Goal: Task Accomplishment & Management: Use online tool/utility

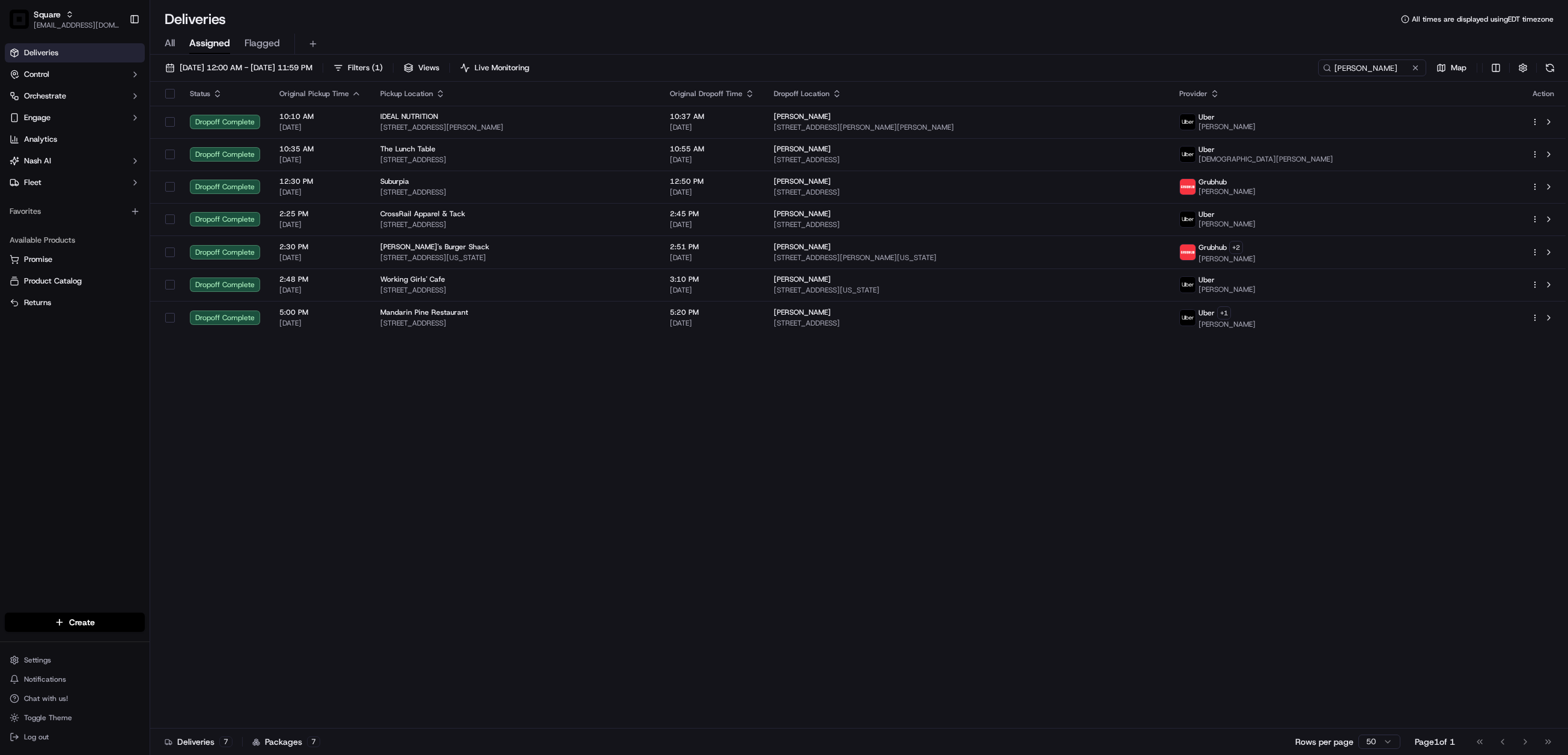
drag, startPoint x: 594, startPoint y: 546, endPoint x: 604, endPoint y: 543, distance: 10.4
click at [594, 546] on div "Status Original Pickup Time Pickup Location Original Dropoff Time Dropoff Locat…" at bounding box center [858, 405] width 1416 height 647
click at [1348, 67] on input "lewis" at bounding box center [1355, 68] width 144 height 17
paste input "4996835"
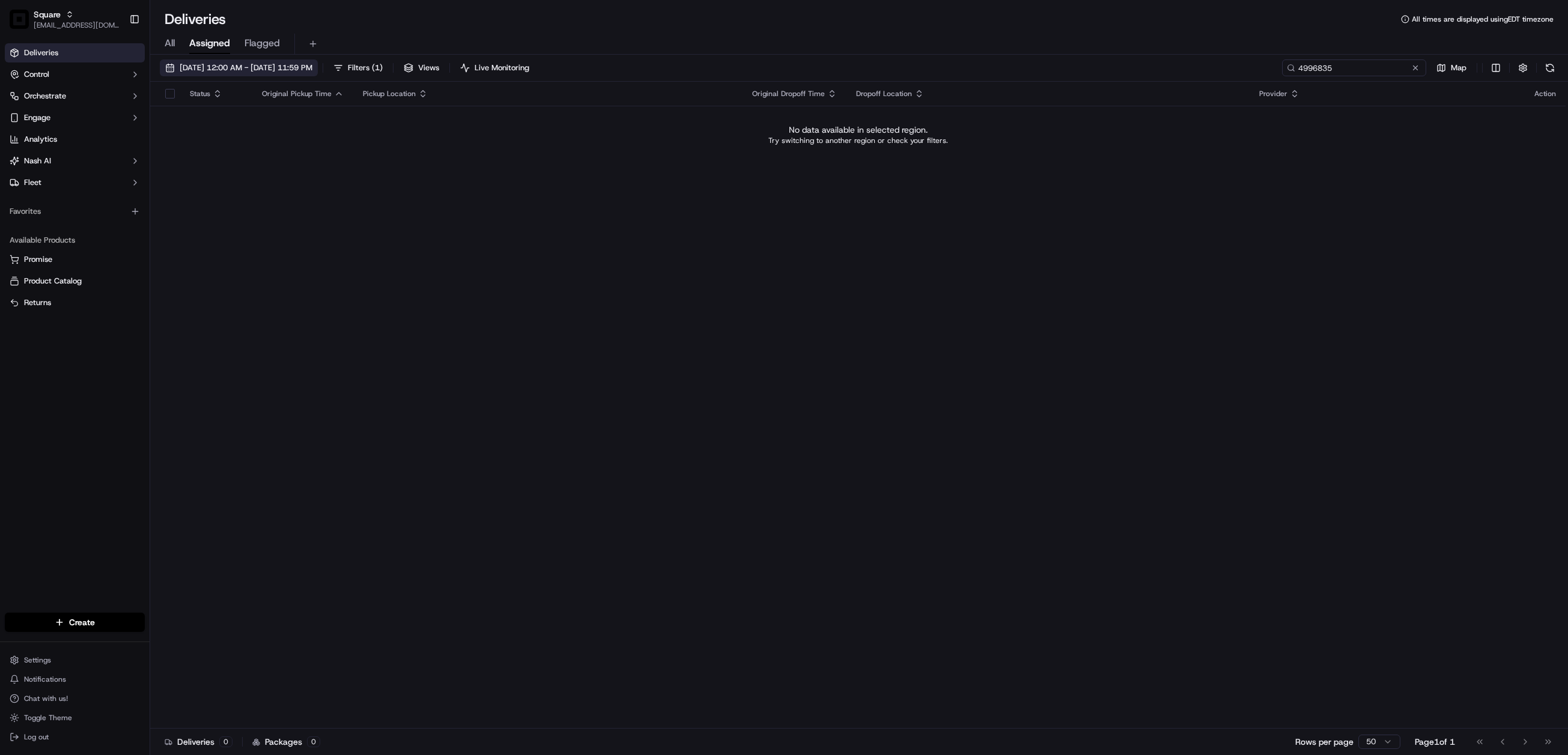
type input "4996835"
click at [252, 71] on span "09/17/2025 12:00 AM - 09/17/2025 11:59 PM" at bounding box center [246, 68] width 133 height 11
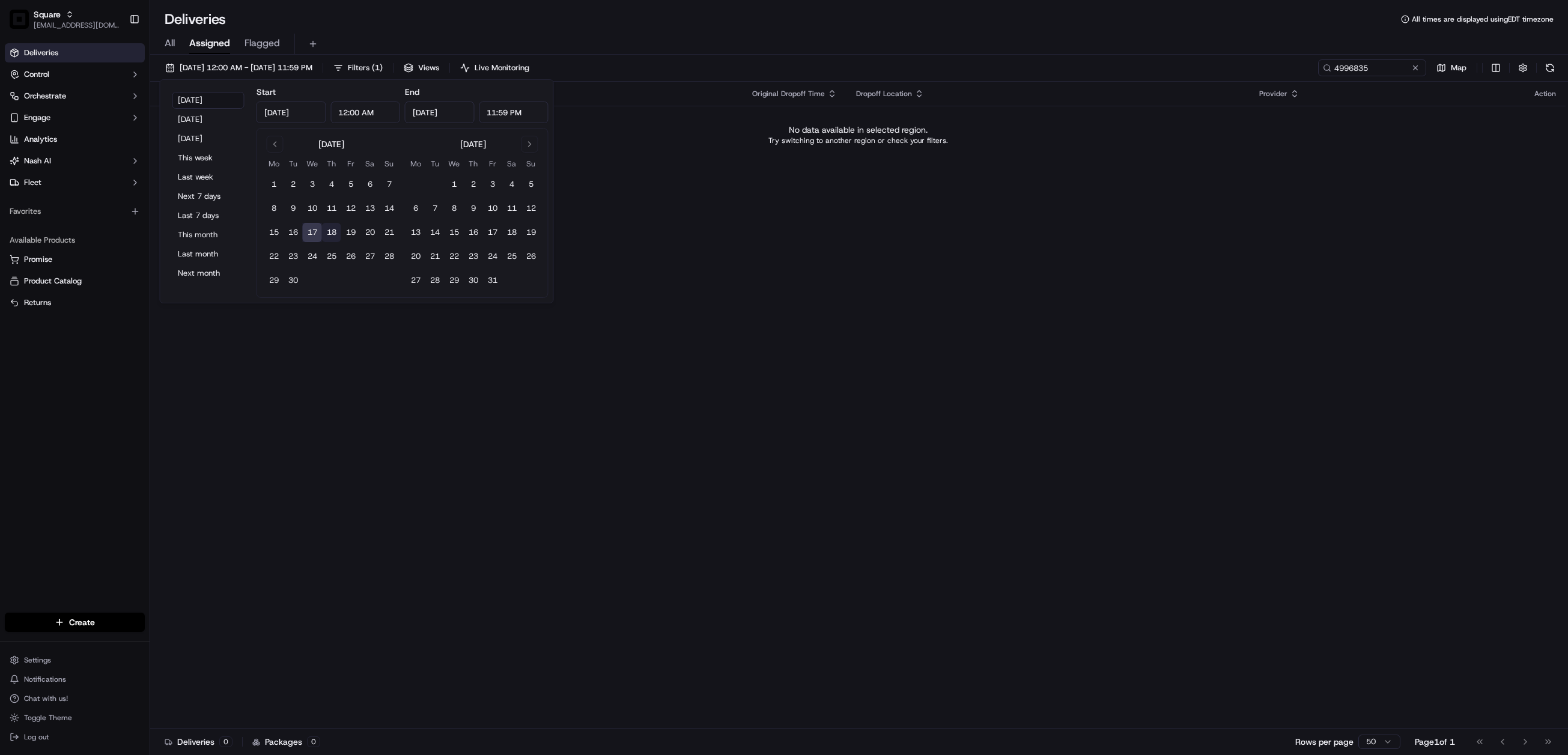
click at [331, 236] on button "18" at bounding box center [331, 232] width 19 height 19
type input "Sep 18, 2025"
click at [1035, 233] on div "Status Original Pickup Time Pickup Location Original Dropoff Time Dropoff Locat…" at bounding box center [858, 405] width 1416 height 647
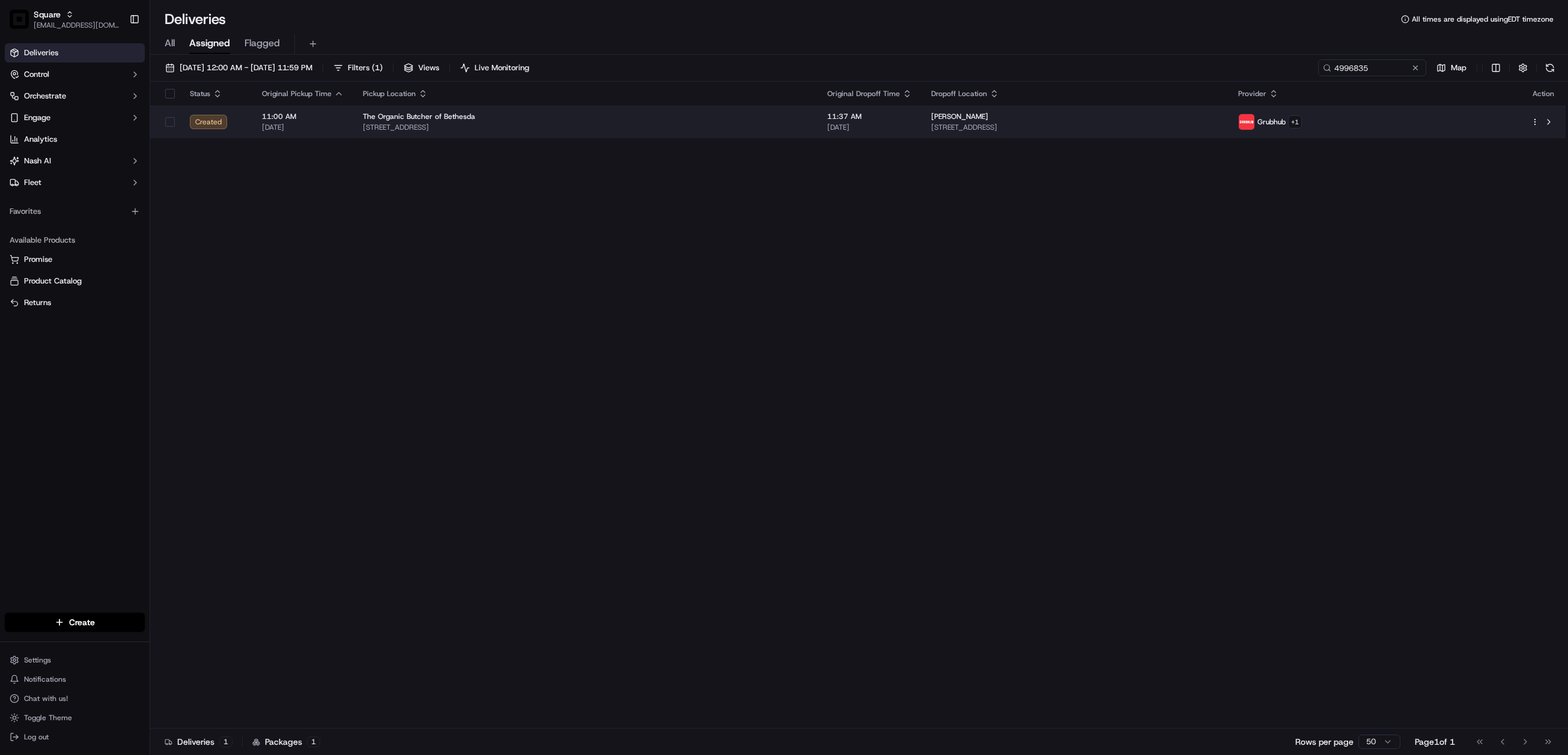
click at [922, 130] on td "Alda Ottley 6525 40th Ave, University Park, MD 20782, USA" at bounding box center [1075, 122] width 308 height 32
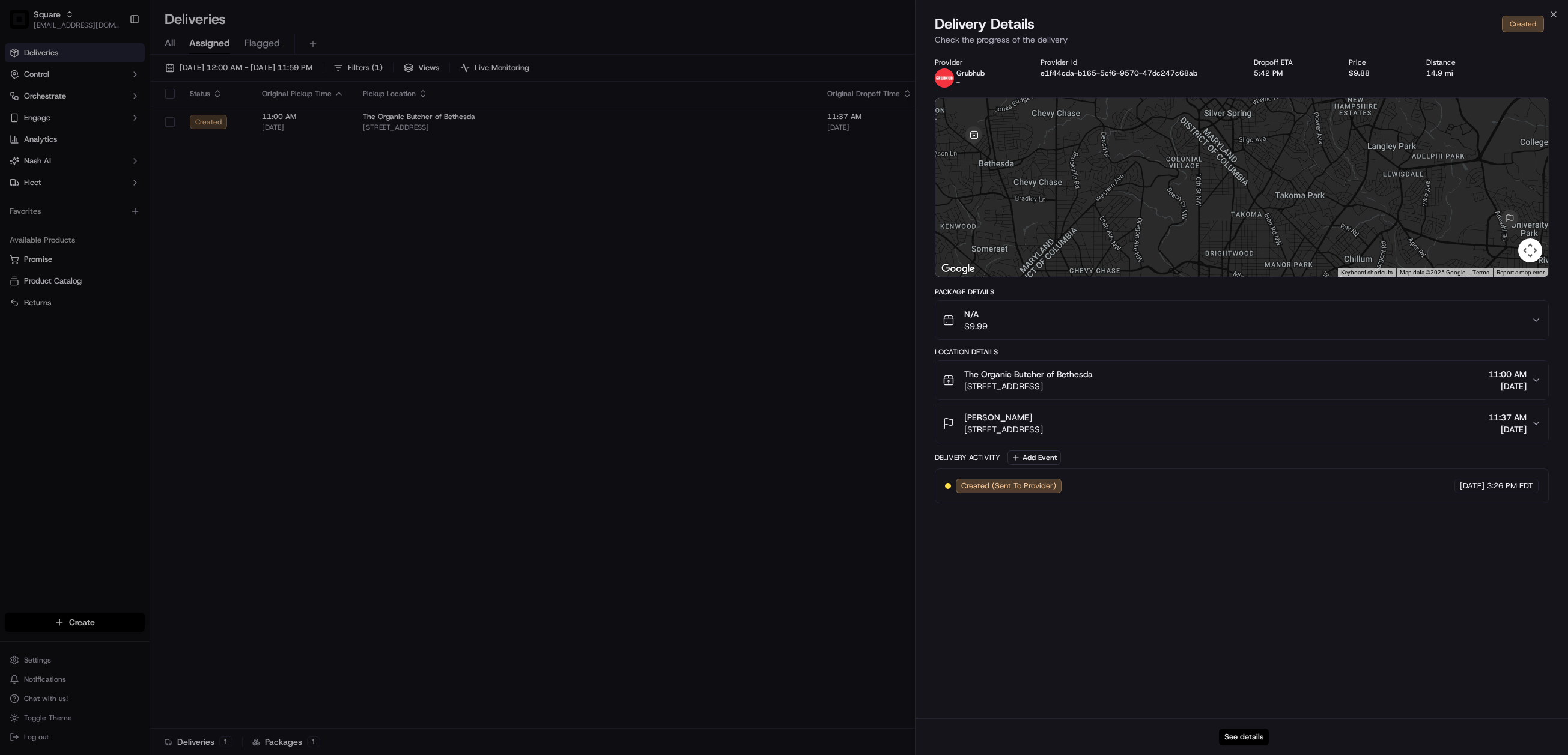
click at [1237, 737] on button "See details" at bounding box center [1244, 737] width 50 height 17
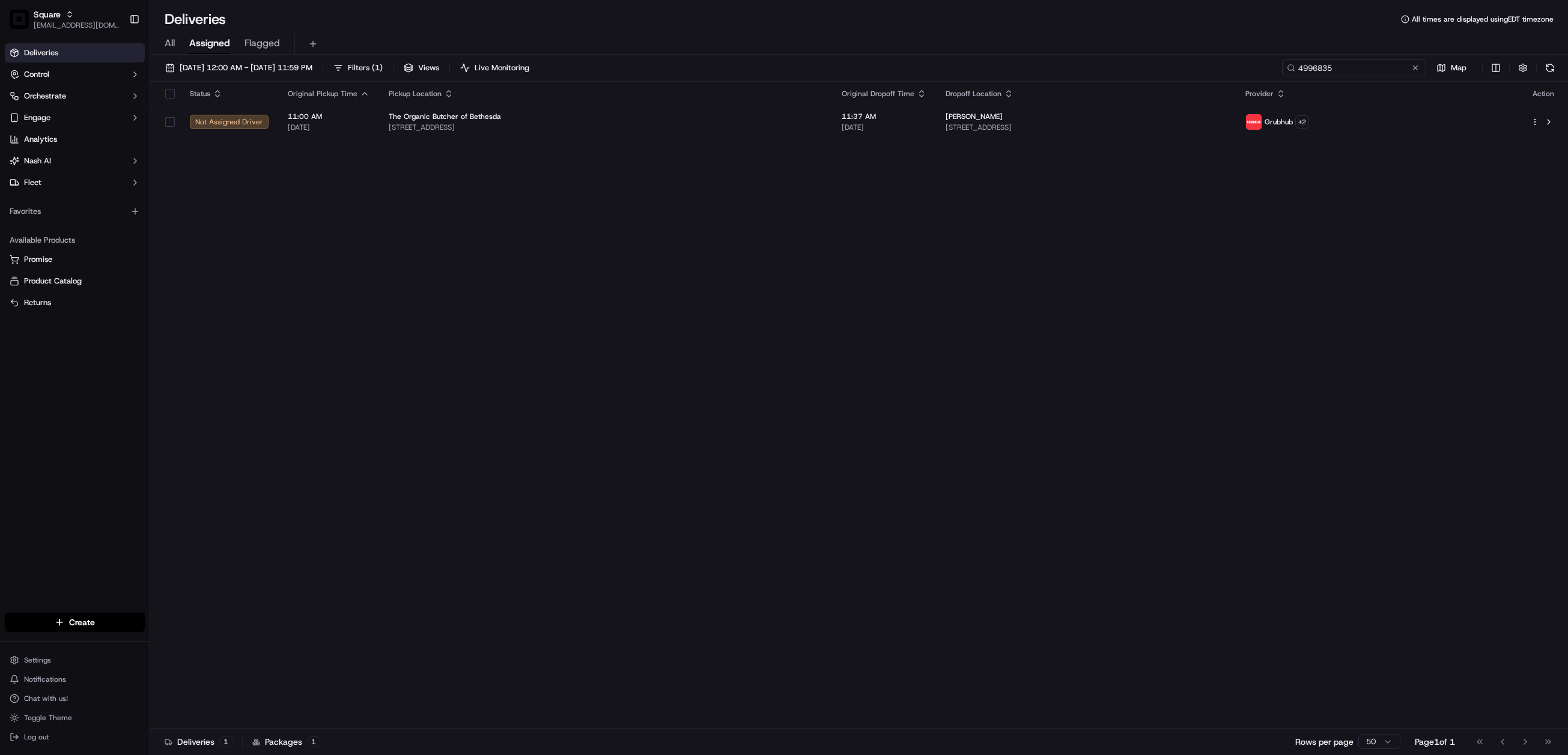
click at [1361, 62] on input "4996835" at bounding box center [1355, 68] width 144 height 17
paste input "5426392"
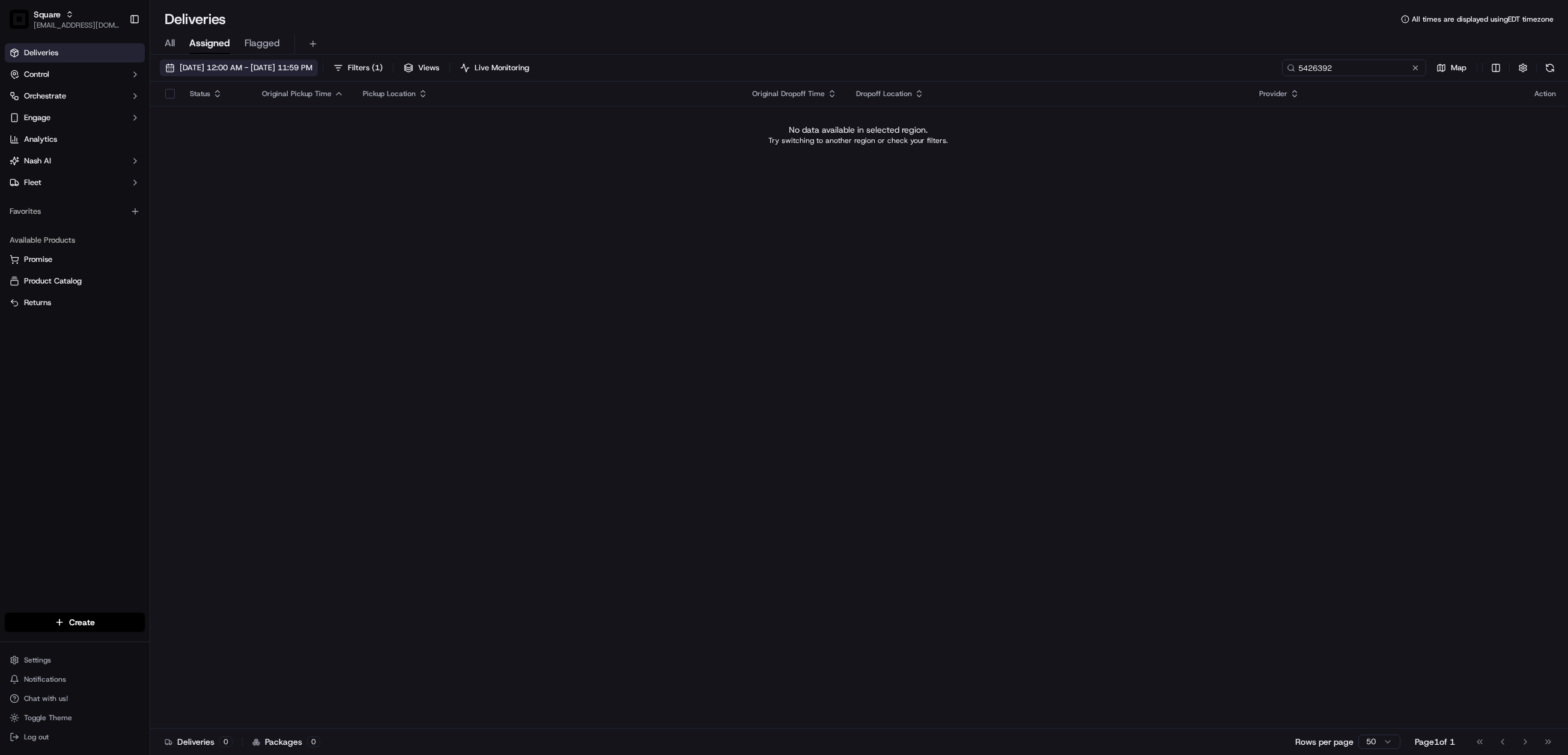
type input "5426392"
click at [255, 63] on span "09/18/2025 12:00 AM - 09/18/2025 11:59 PM" at bounding box center [246, 68] width 133 height 11
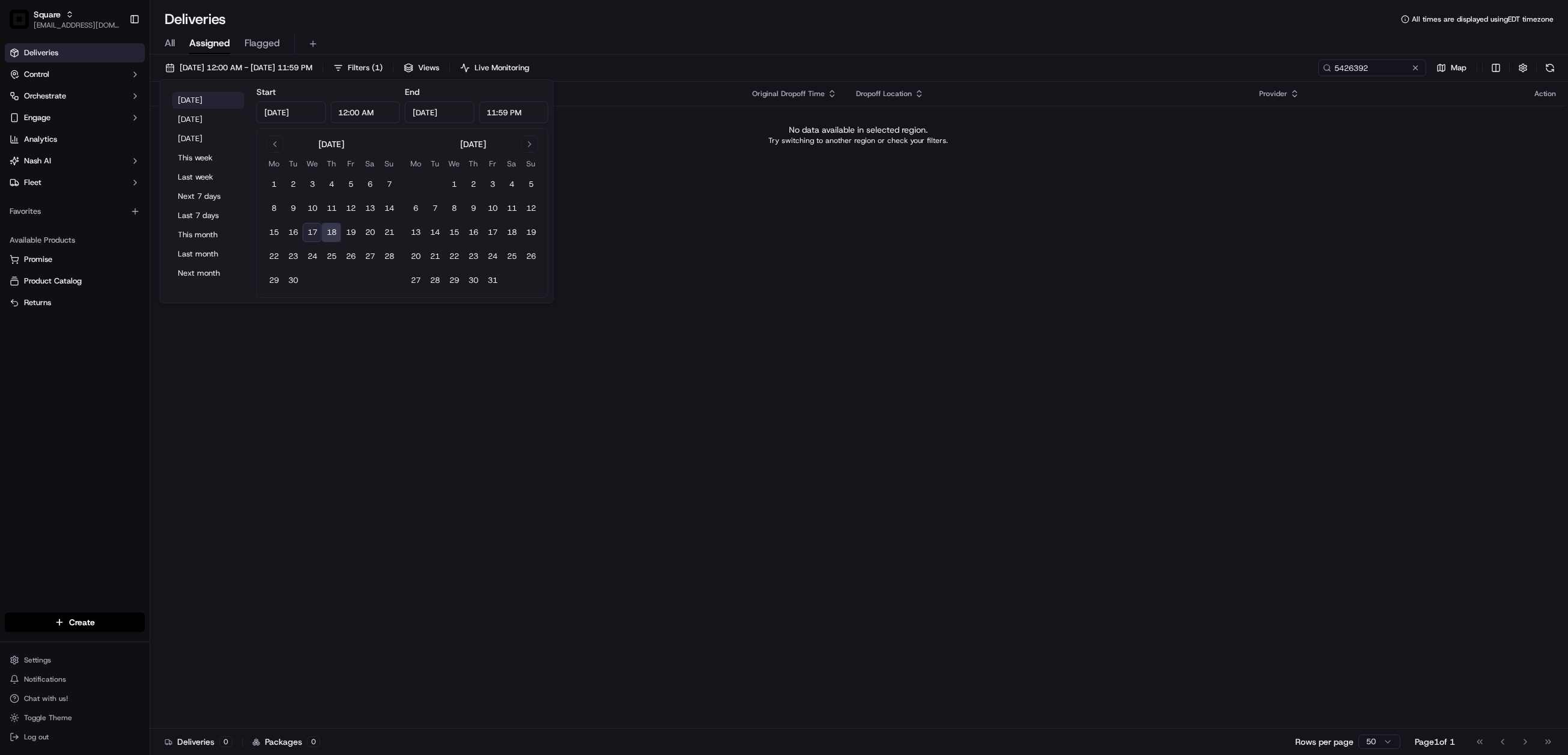
click at [192, 101] on button "Today" at bounding box center [208, 100] width 72 height 17
type input "Sep 17, 2025"
click at [930, 270] on div "Status Original Pickup Time Pickup Location Original Dropoff Time Dropoff Locat…" at bounding box center [858, 405] width 1416 height 647
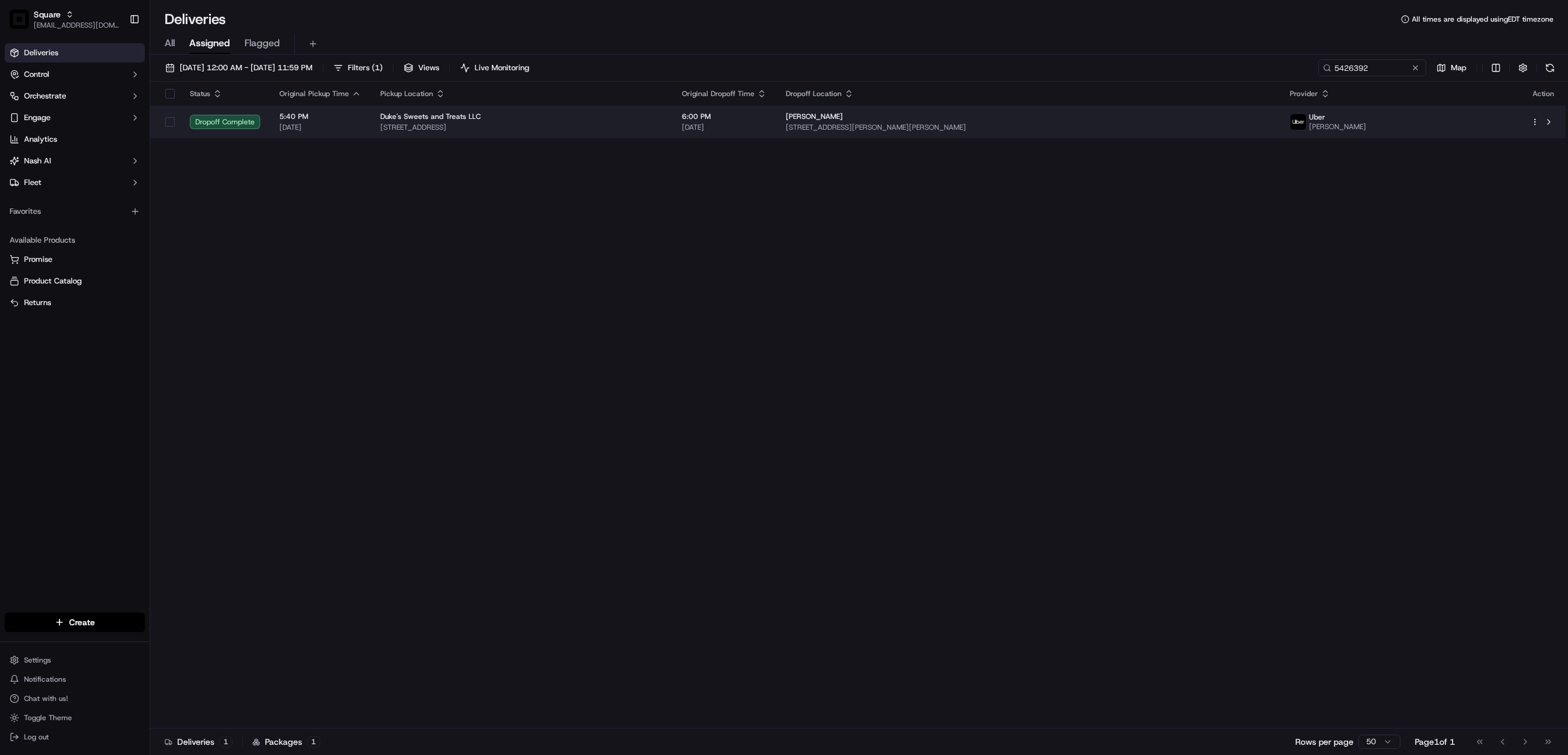
click at [767, 123] on span "[DATE]" at bounding box center [724, 127] width 85 height 9
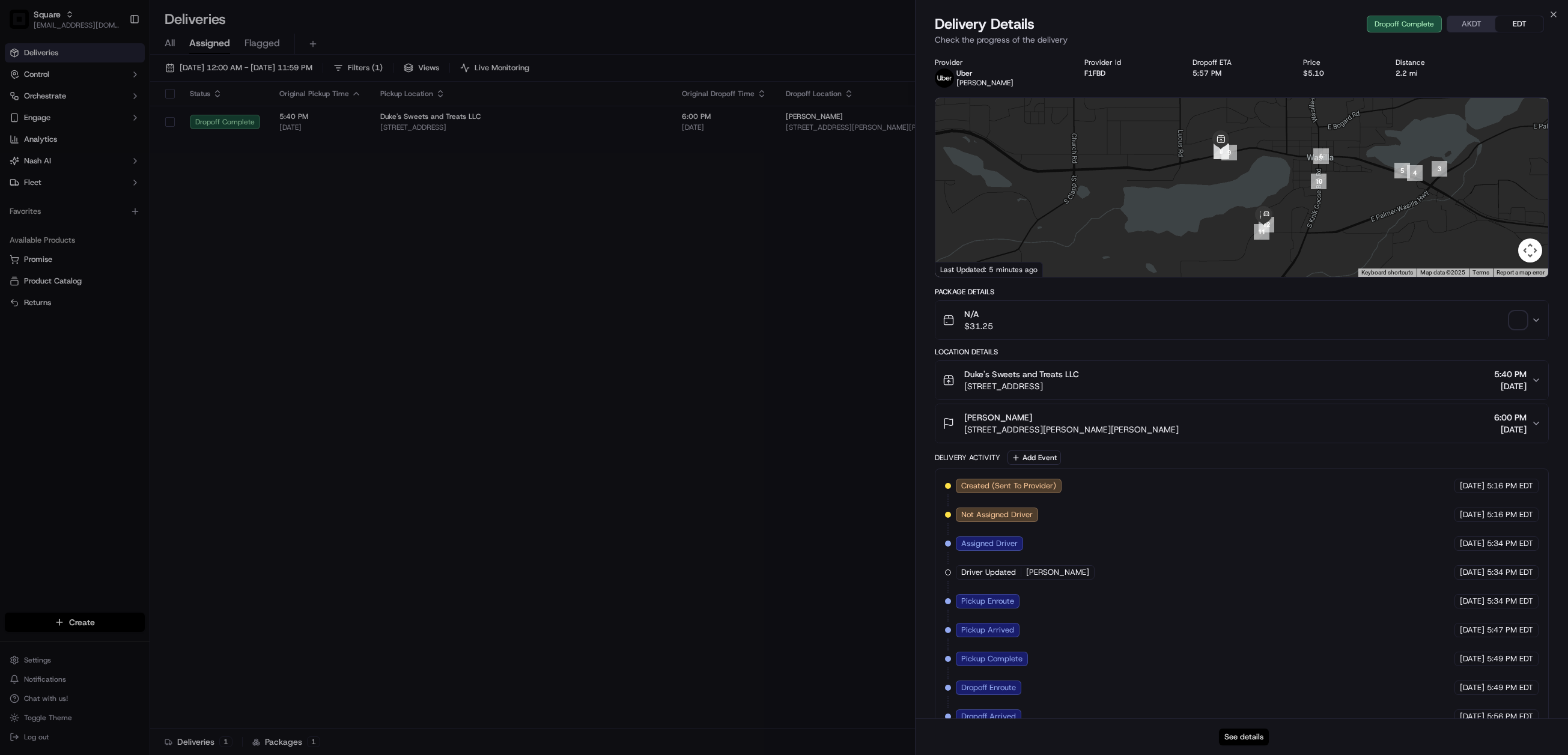
click at [1253, 734] on button "See details" at bounding box center [1244, 737] width 50 height 17
click at [1246, 736] on button "See details" at bounding box center [1244, 737] width 50 height 17
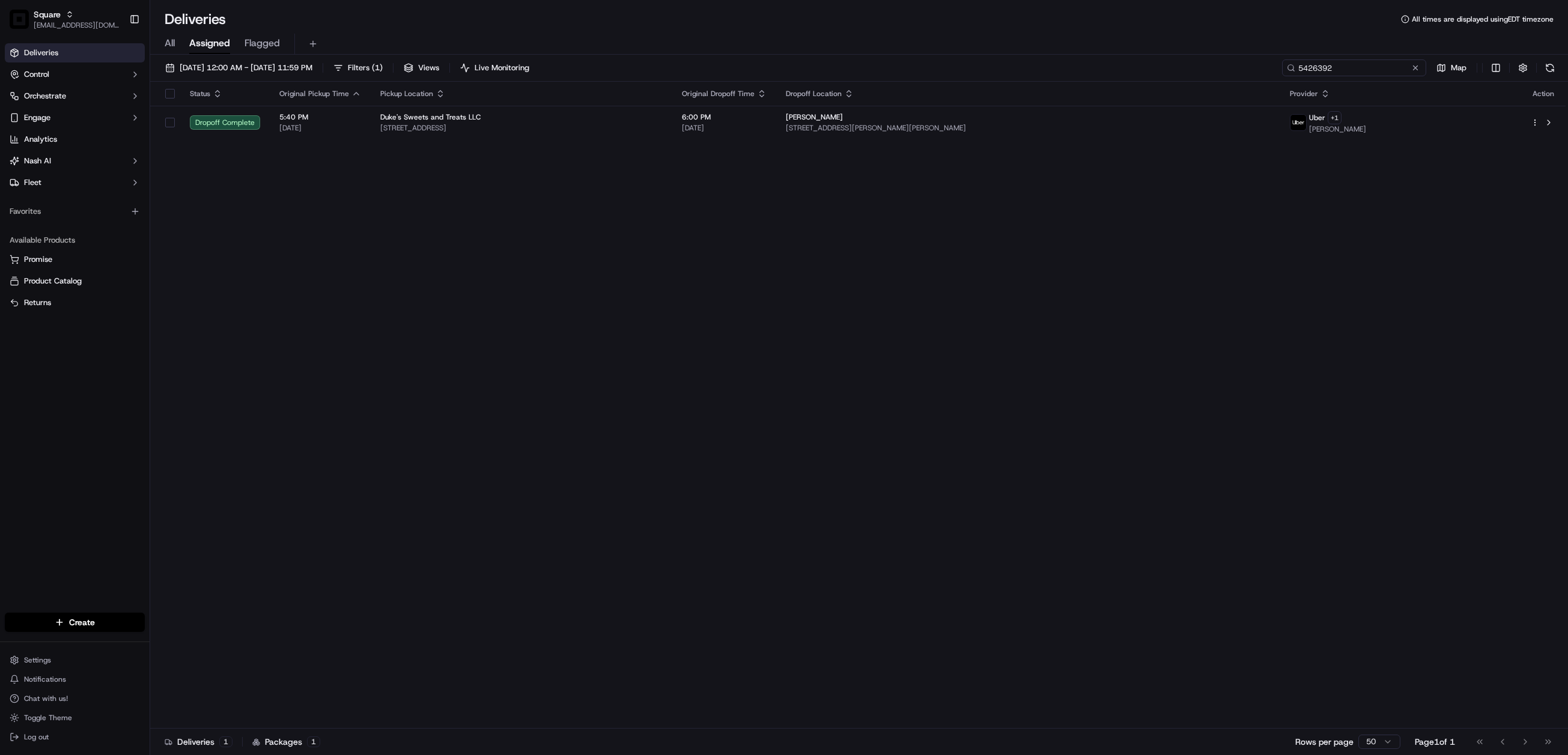
click at [1355, 65] on input "5426392" at bounding box center [1355, 68] width 144 height 17
paste input "7991089"
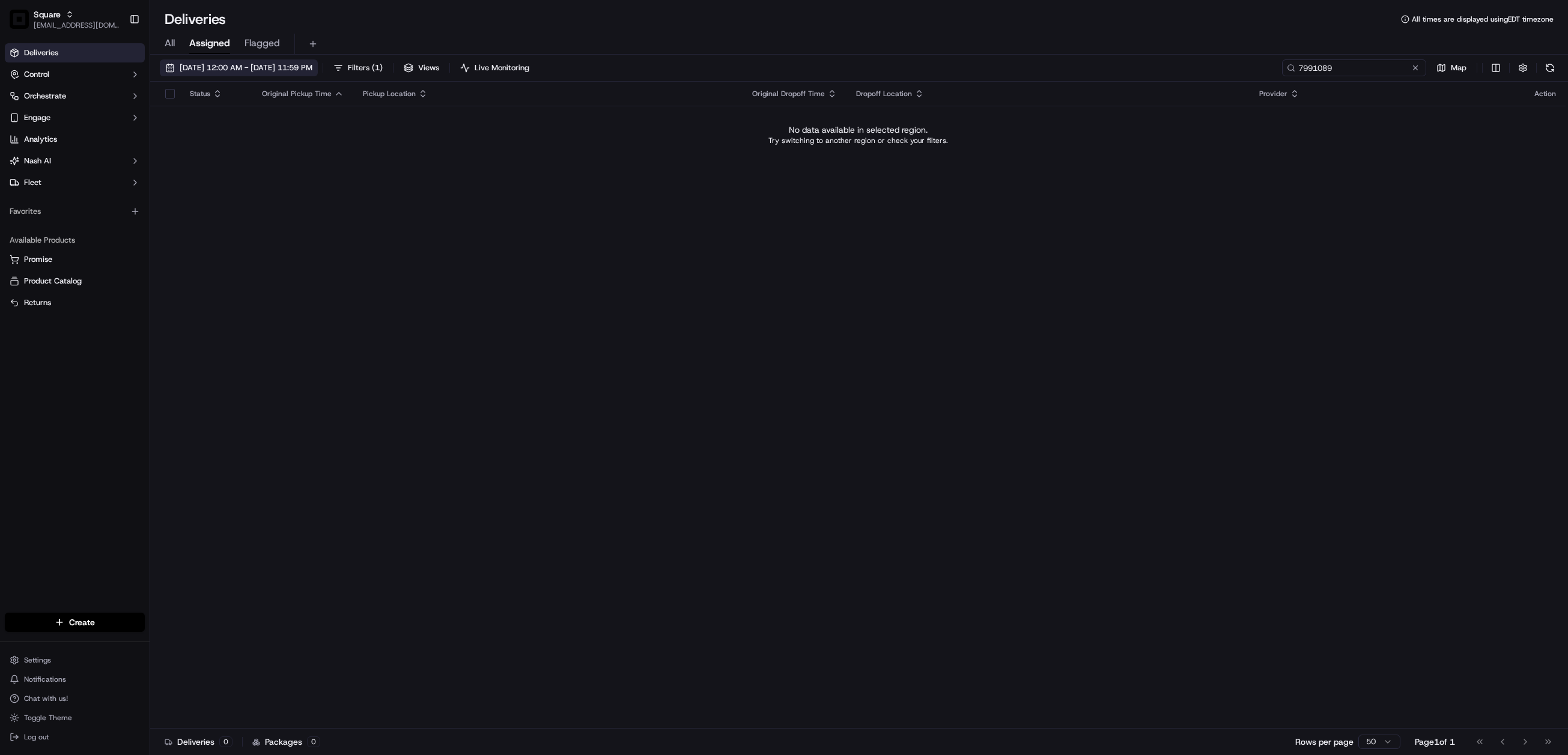
type input "7991089"
click at [278, 68] on span "09/17/2025 12:00 AM - 09/17/2025 11:59 PM" at bounding box center [246, 68] width 133 height 11
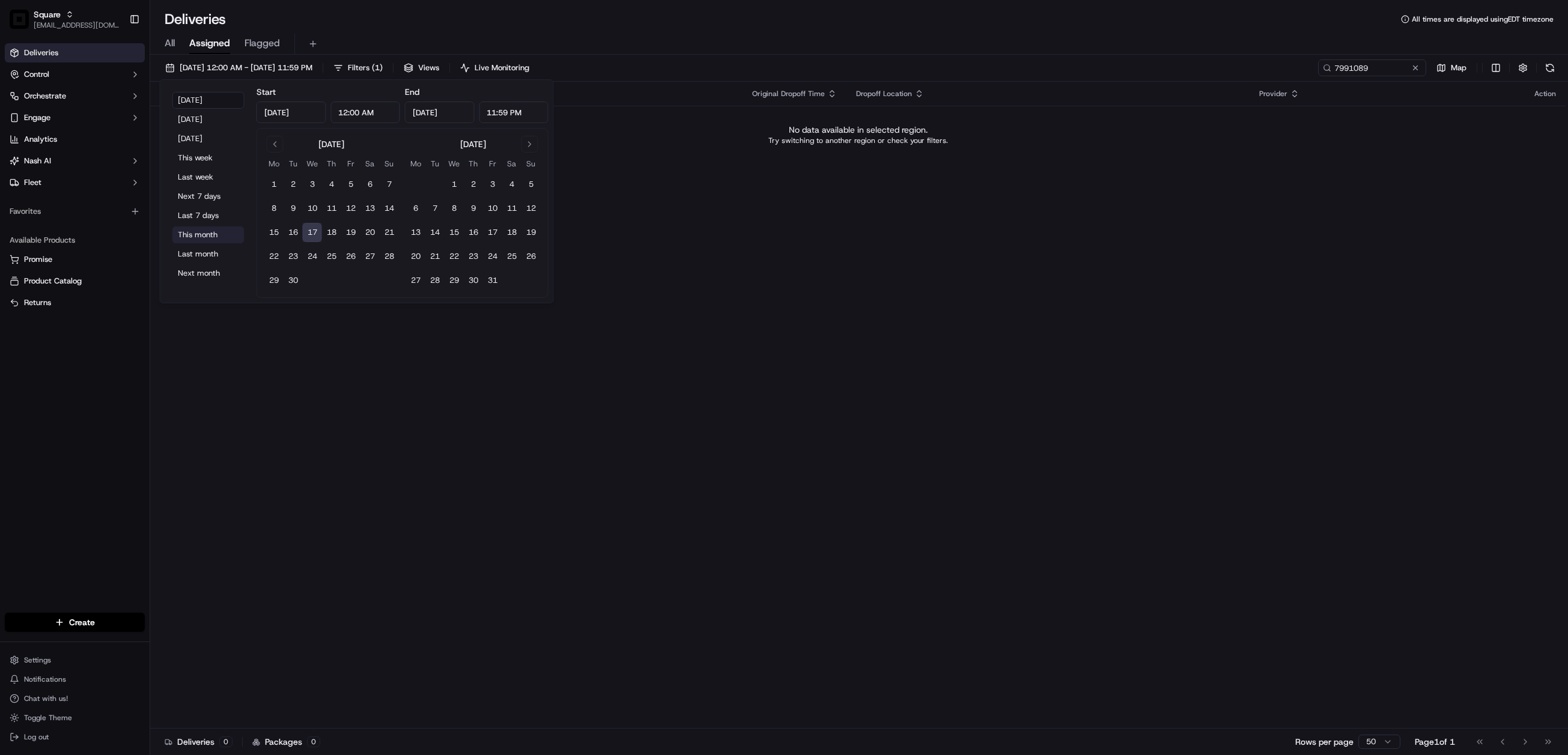
click at [206, 233] on button "This month" at bounding box center [208, 234] width 72 height 17
type input "Sep 1, 2025"
type input "Sep 30, 2025"
click at [732, 436] on div "Status Original Pickup Time Pickup Location Original Dropoff Time Dropoff Locat…" at bounding box center [858, 405] width 1416 height 647
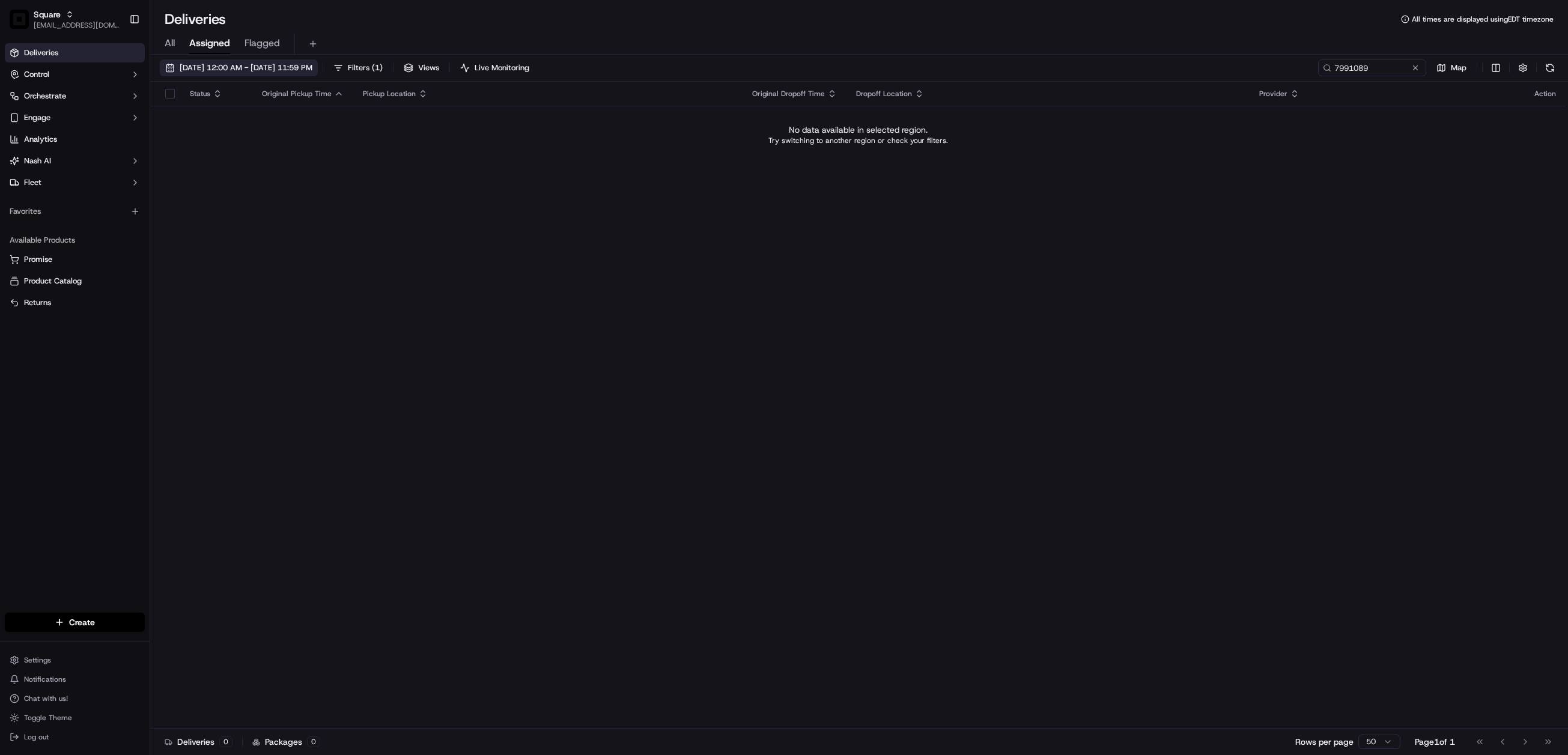
click at [280, 67] on span "09/01/2025 12:00 AM - 09/30/2025 11:59 PM" at bounding box center [246, 68] width 133 height 11
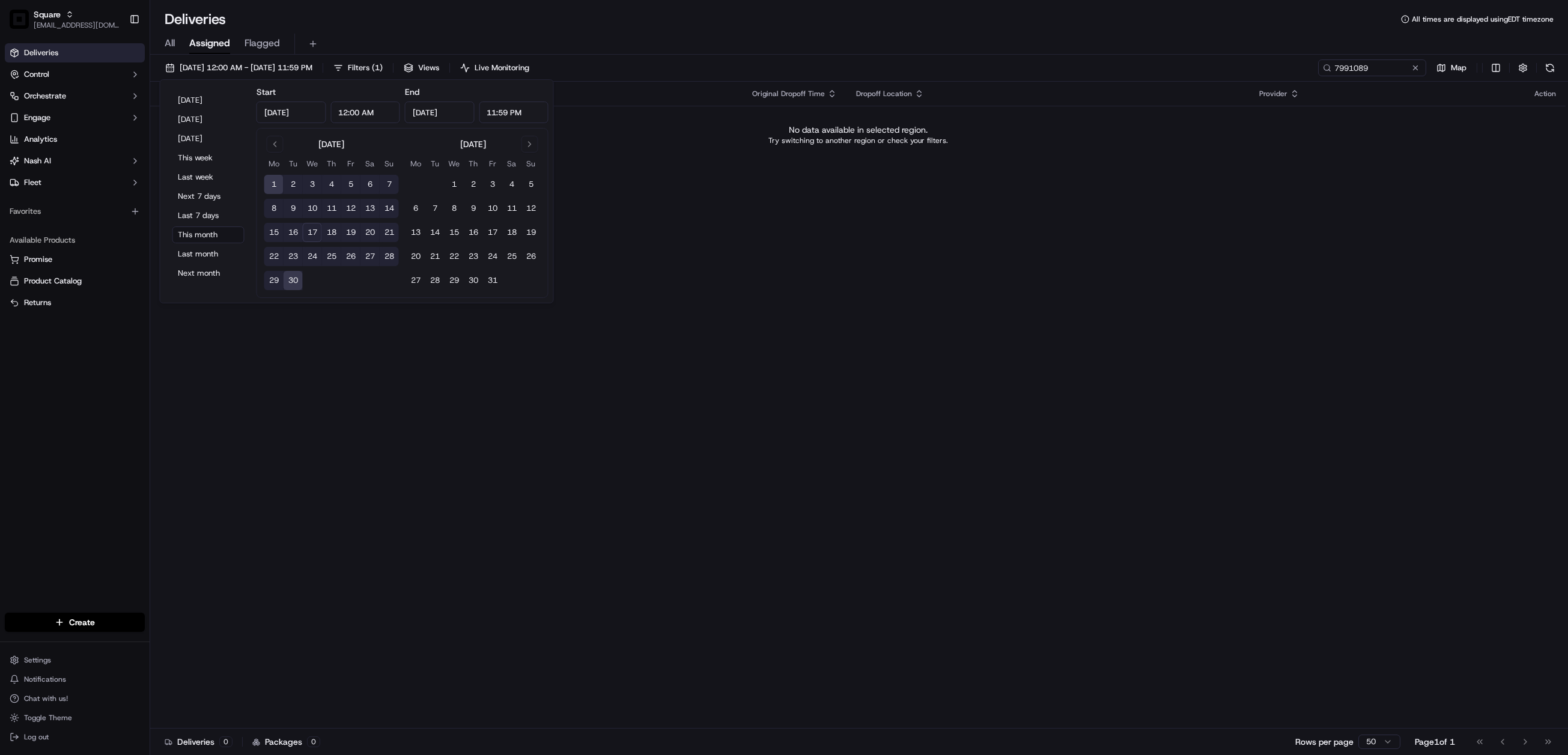
click at [166, 38] on span "All" at bounding box center [169, 43] width 10 height 14
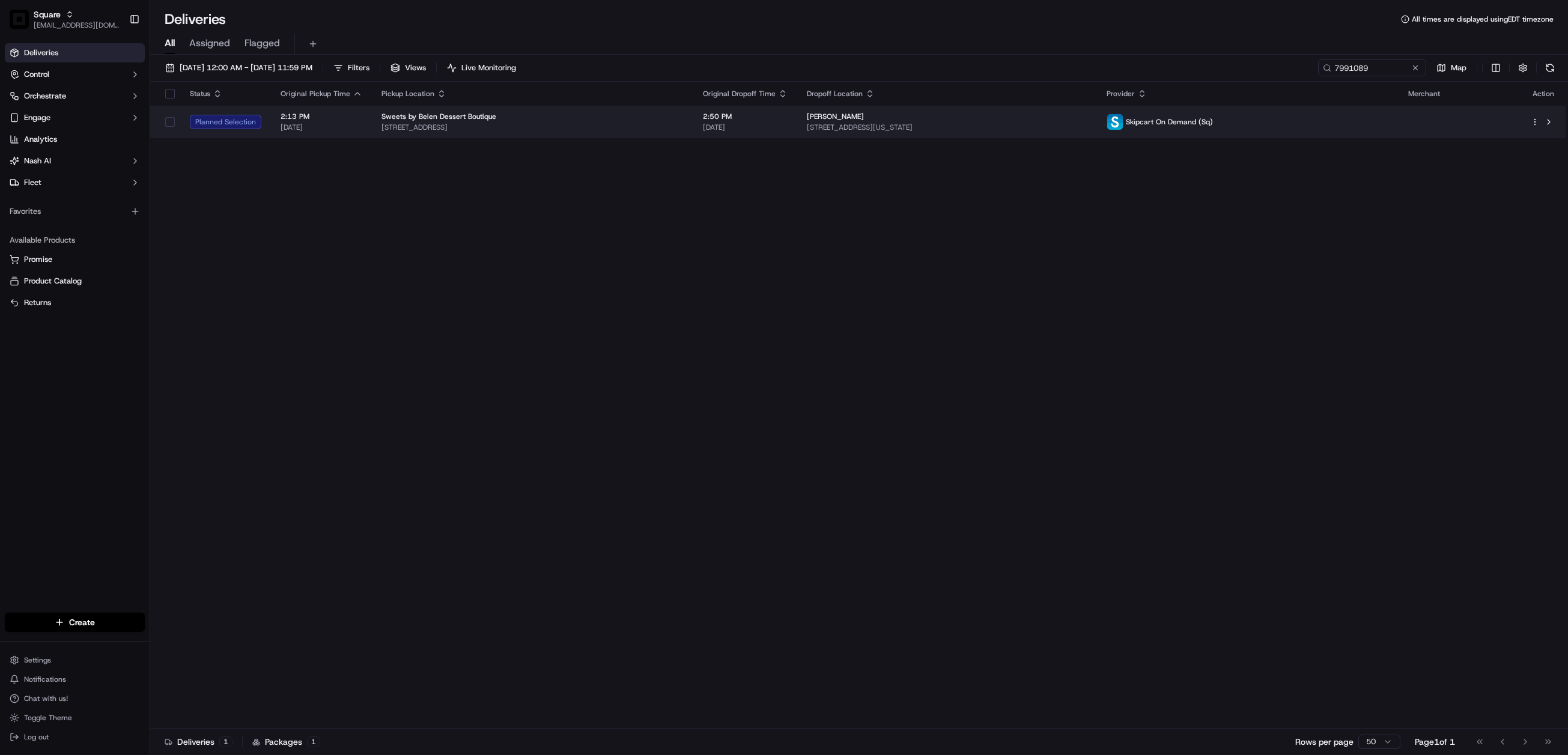
click at [1003, 126] on span "[STREET_ADDRESS][US_STATE]" at bounding box center [947, 127] width 280 height 9
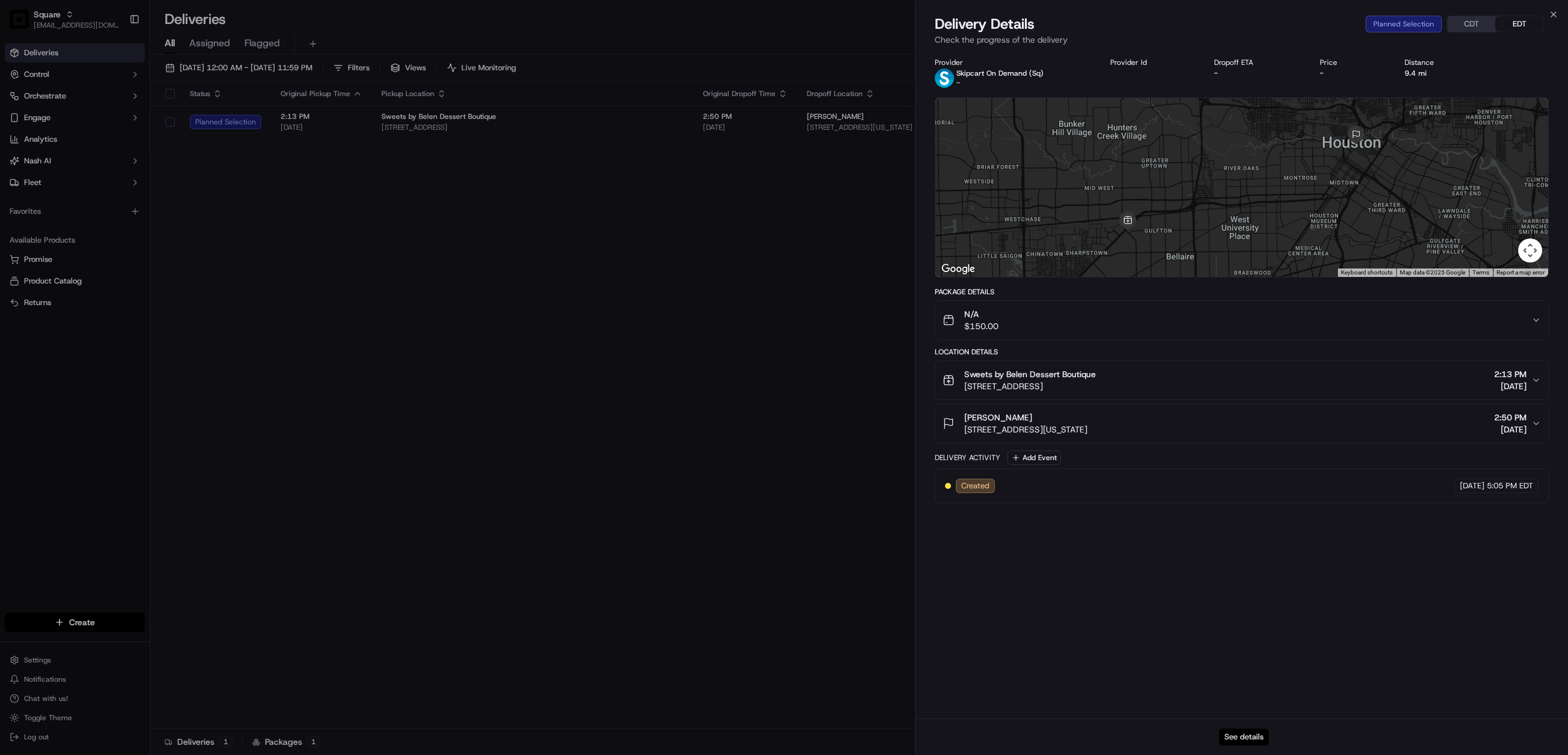
click at [1244, 738] on button "See details" at bounding box center [1244, 737] width 50 height 17
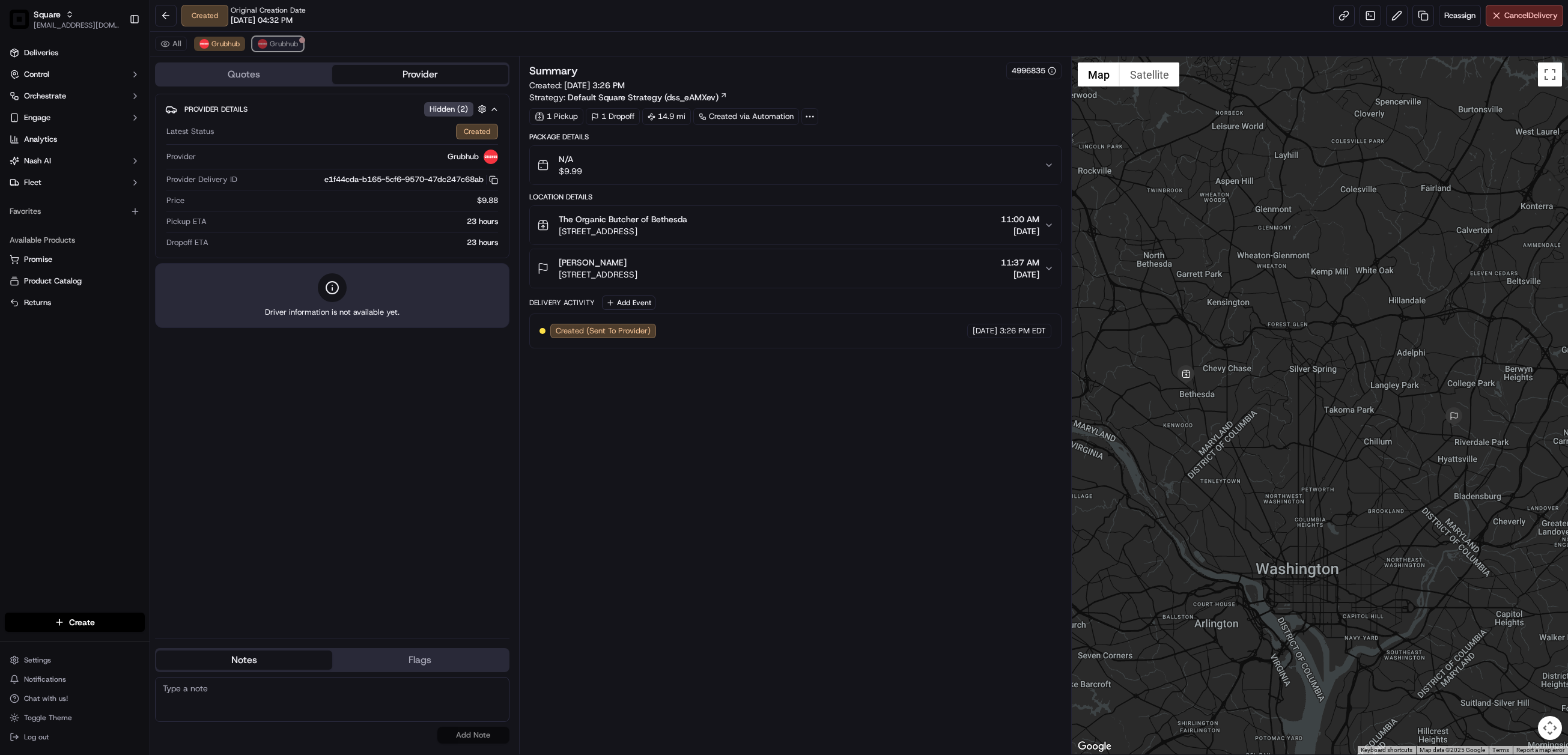
click at [282, 45] on span "Grubhub" at bounding box center [283, 43] width 28 height 9
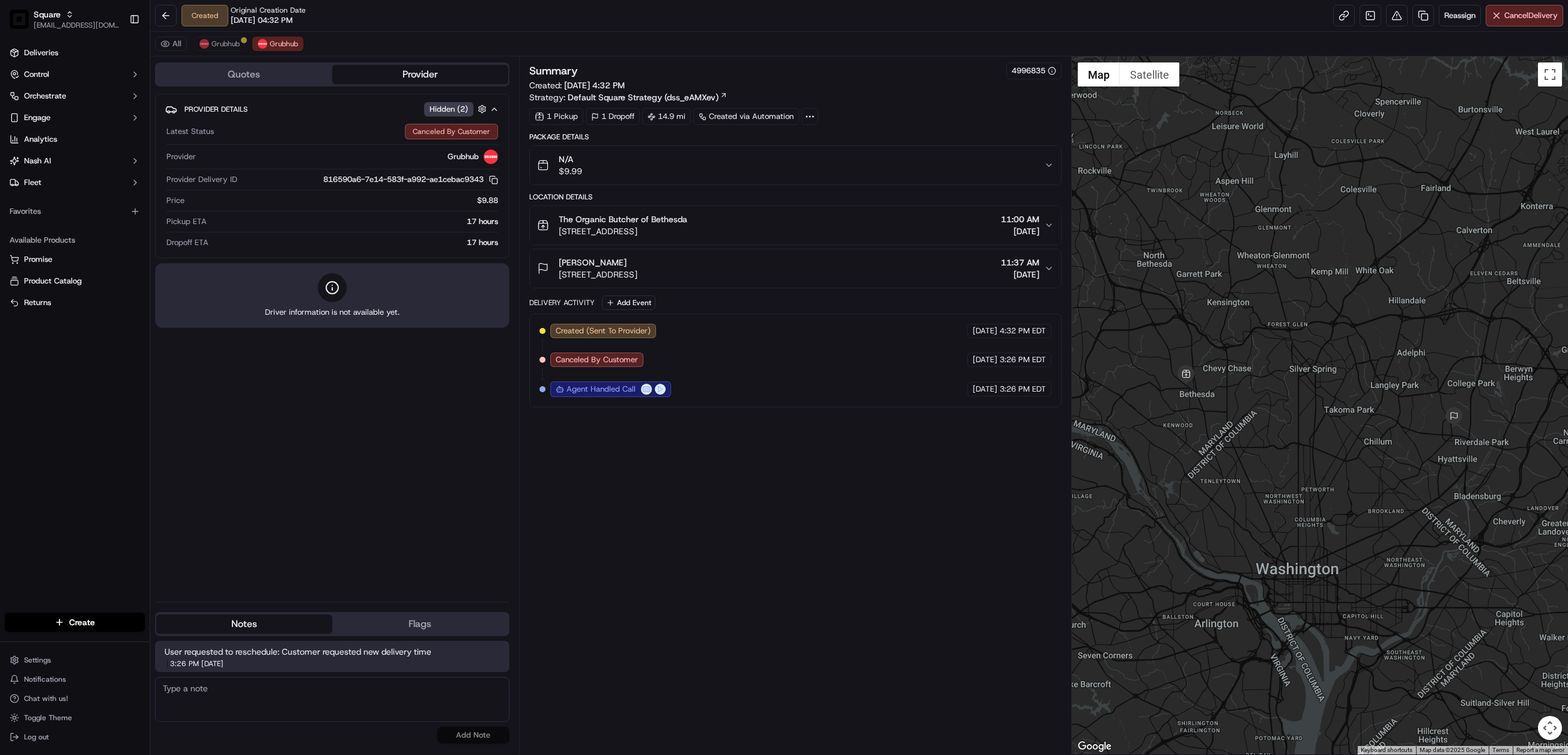
click at [1044, 227] on icon "button" at bounding box center [1048, 225] width 9 height 9
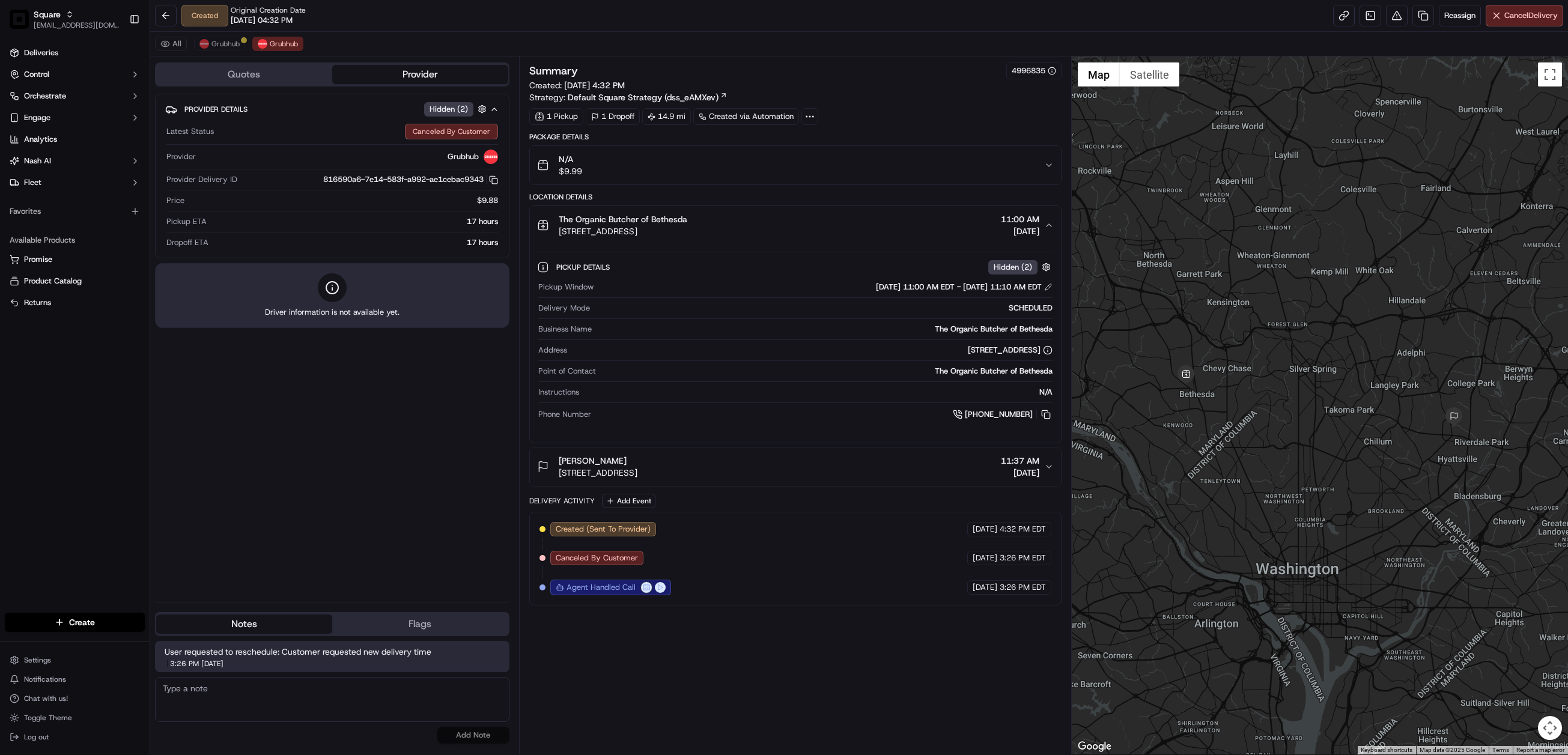
click at [1044, 285] on div "09/18/2025 11:00 AM EDT - 09/18/2025 11:10 AM EDT" at bounding box center [964, 287] width 177 height 11
click at [1046, 287] on button at bounding box center [1048, 287] width 9 height 9
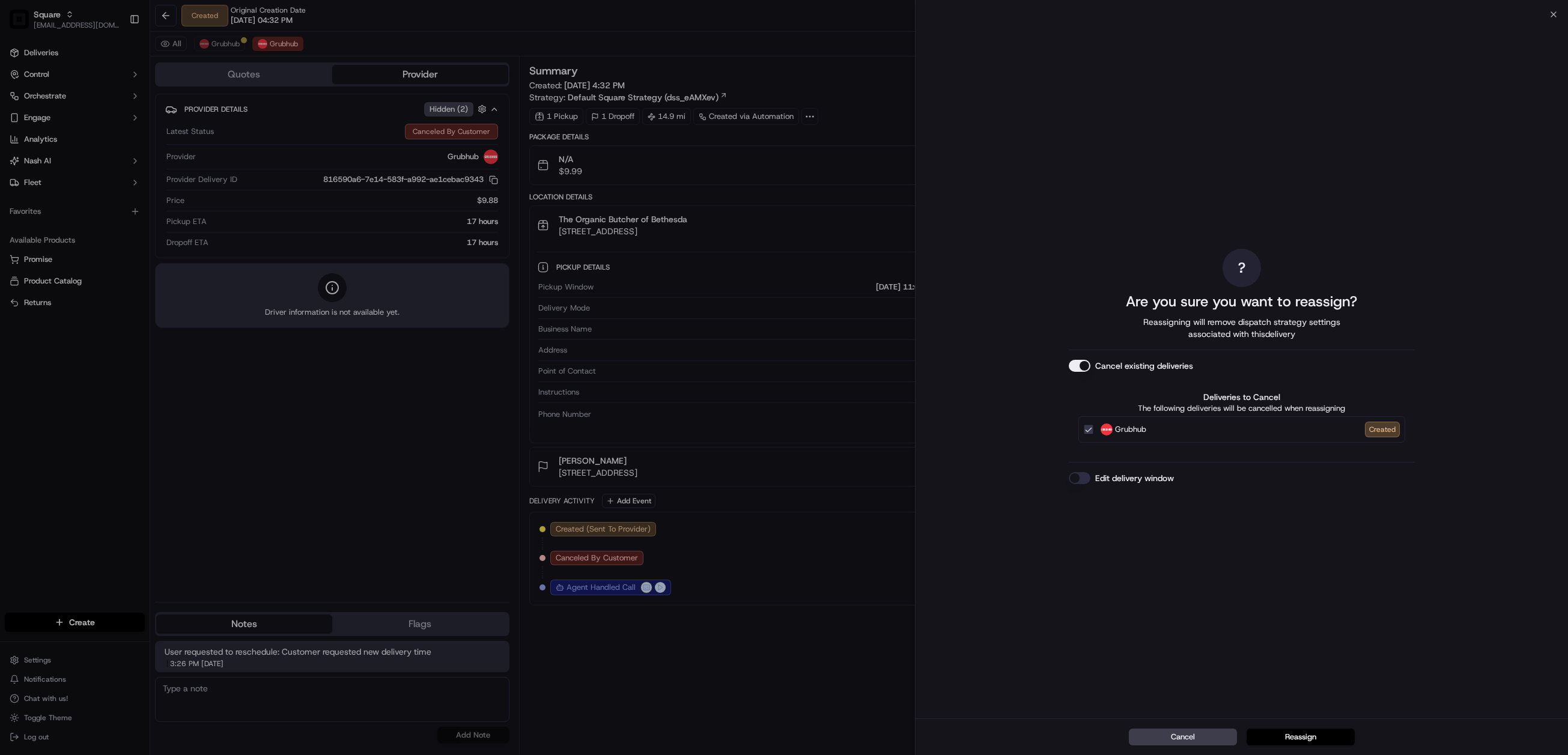
click at [1077, 475] on button "Edit delivery window" at bounding box center [1079, 478] width 22 height 12
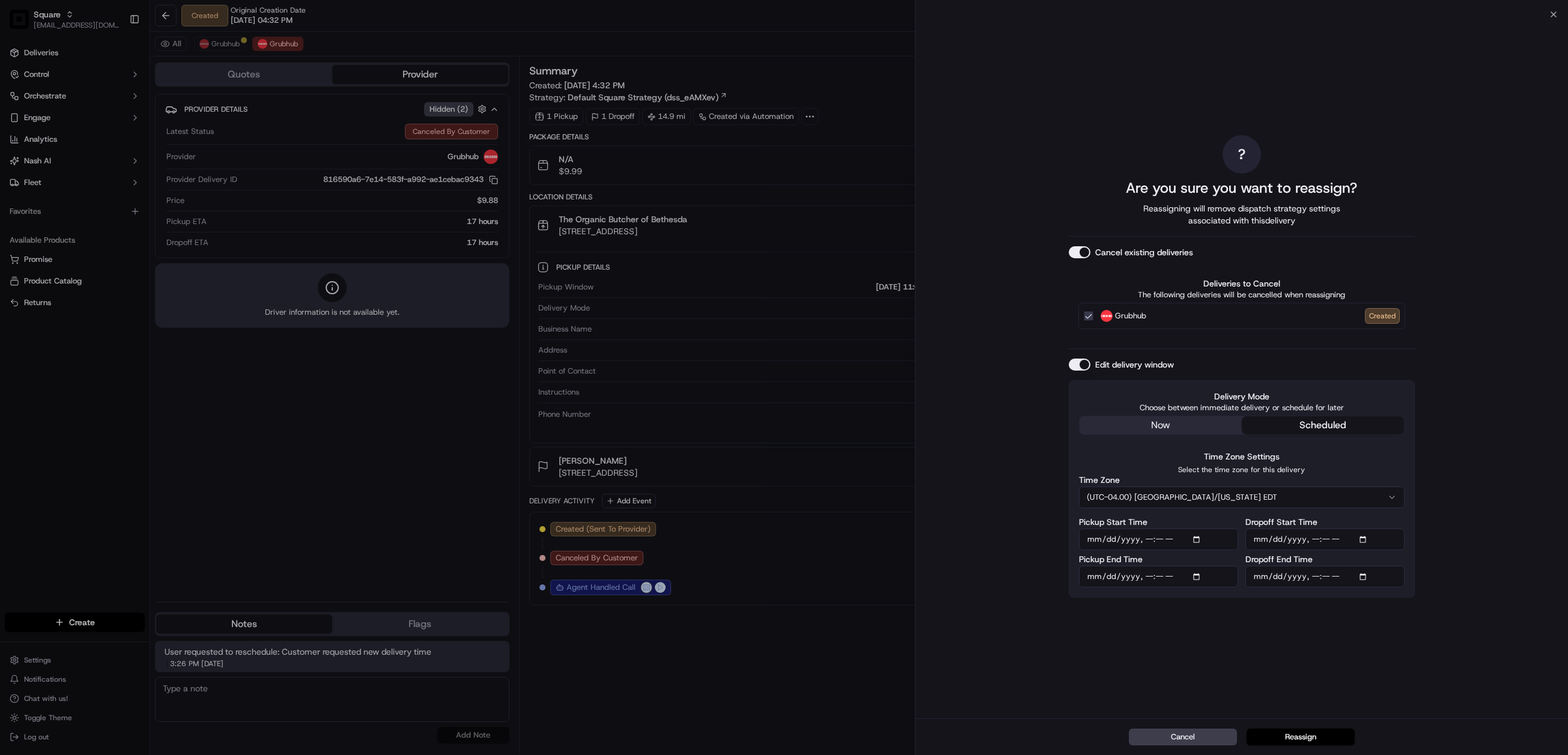
click at [1159, 422] on div "? Are you sure you want to reassign? Reassigning will remove dispatch strategy …" at bounding box center [1242, 366] width 346 height 700
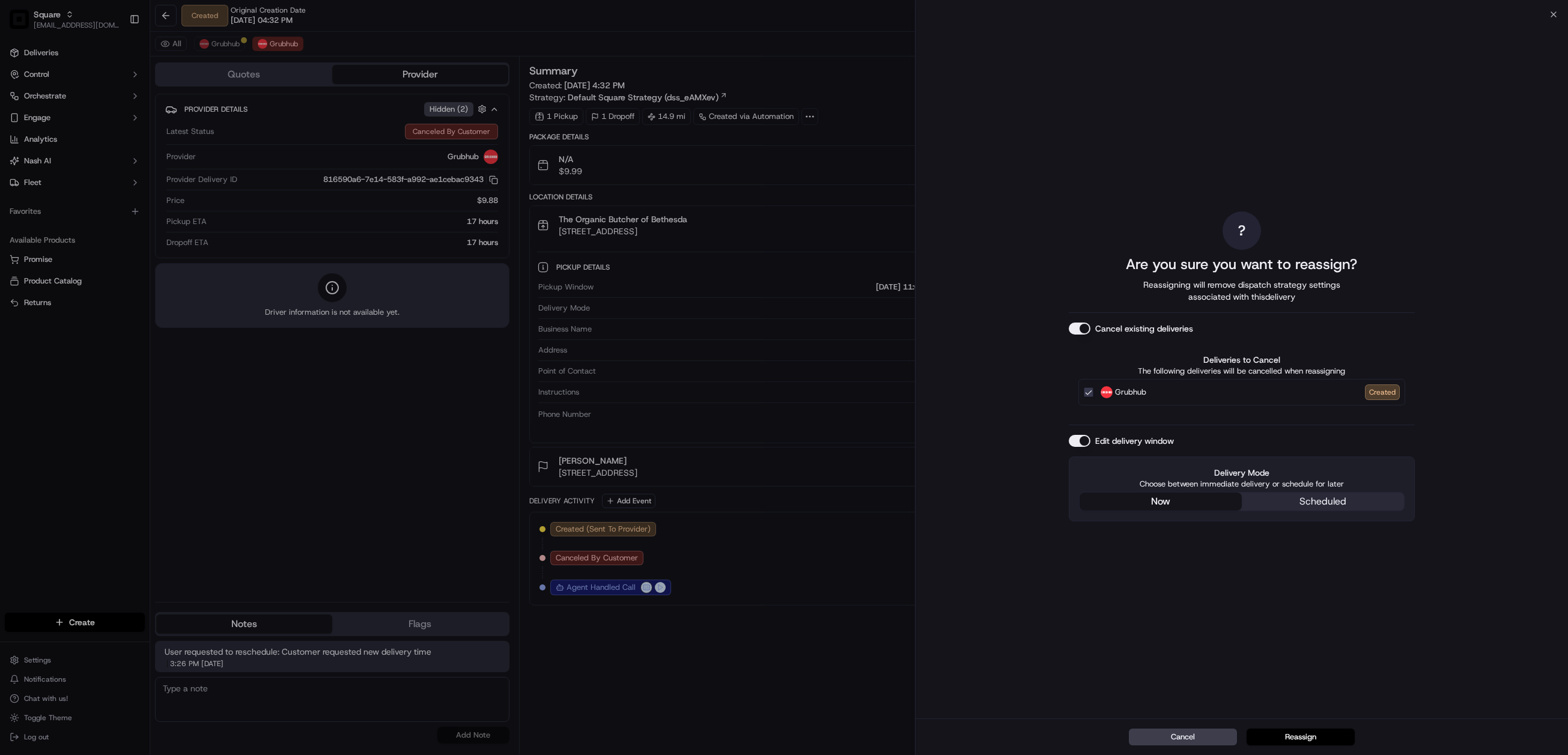
click at [1174, 503] on button "now" at bounding box center [1161, 501] width 162 height 18
click at [1300, 733] on button "Reassign" at bounding box center [1301, 737] width 108 height 17
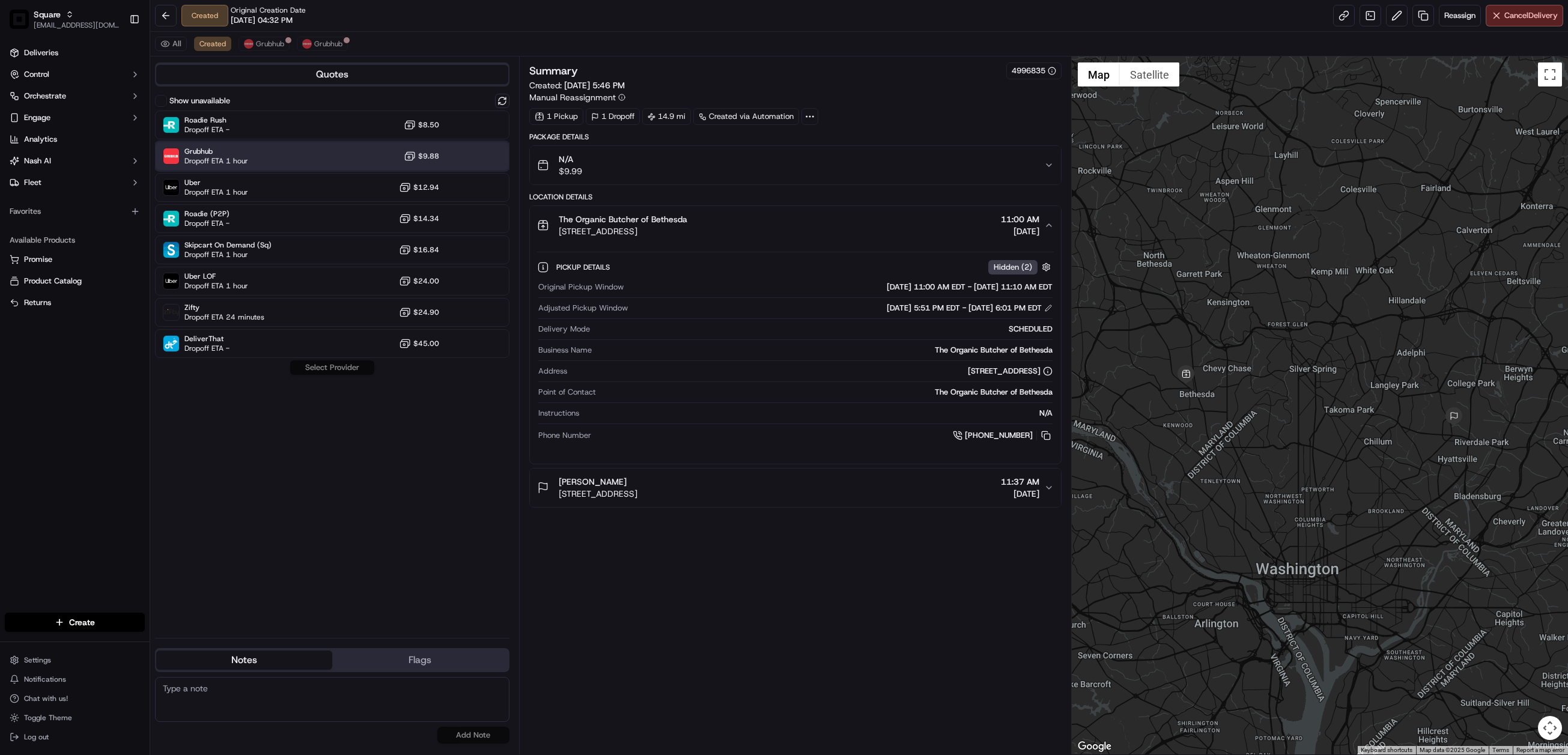
click at [298, 161] on div "Grubhub Dropoff ETA 1 hour $9.88" at bounding box center [332, 156] width 355 height 29
click at [326, 368] on button "Assign Provider" at bounding box center [332, 367] width 85 height 14
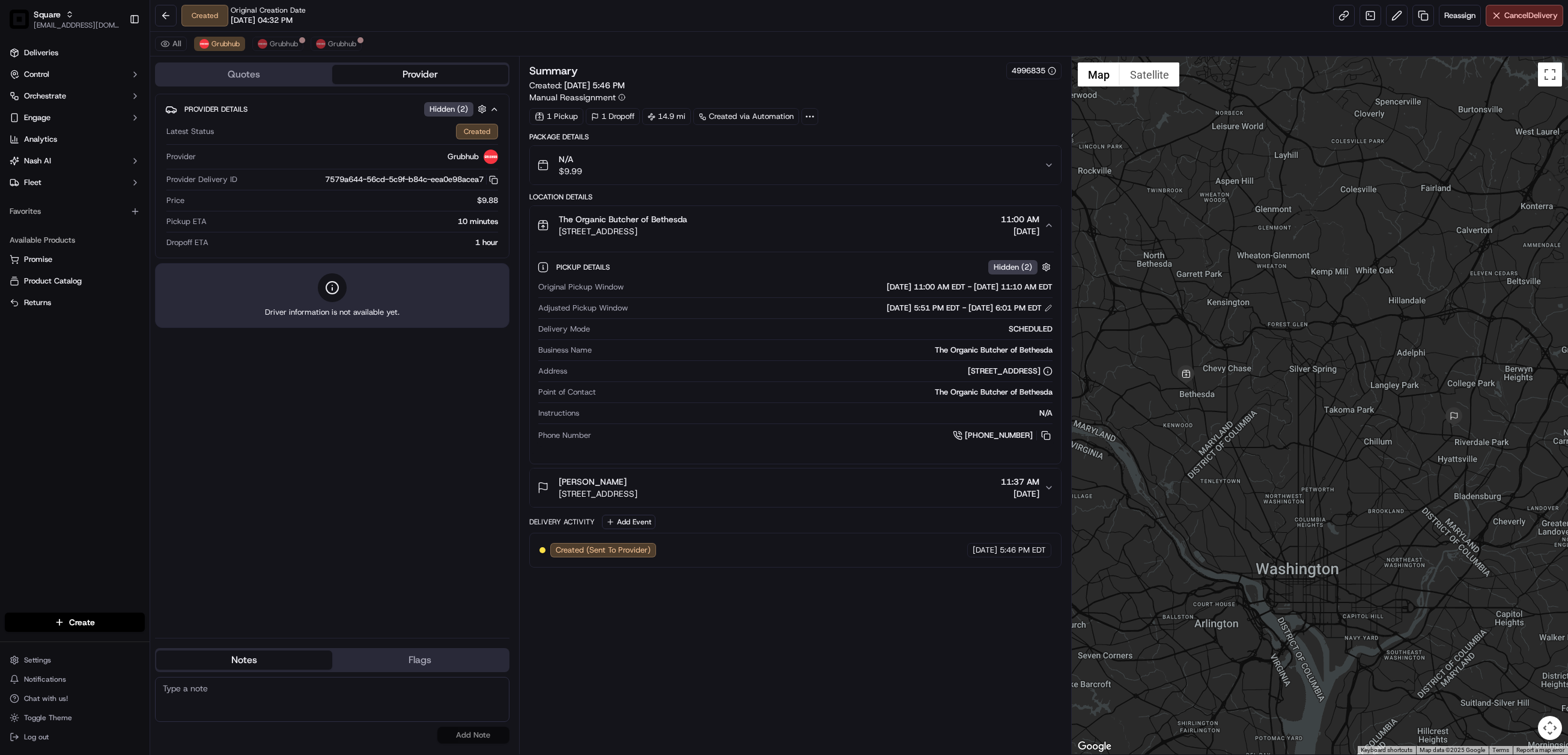
click at [244, 707] on textarea at bounding box center [332, 700] width 355 height 45
paste textarea "Chat/Caller Information: Merchant Reason for Call:"
click at [251, 708] on textarea "Chat/Caller Information: Merchant Reason for Call:" at bounding box center [332, 700] width 355 height 45
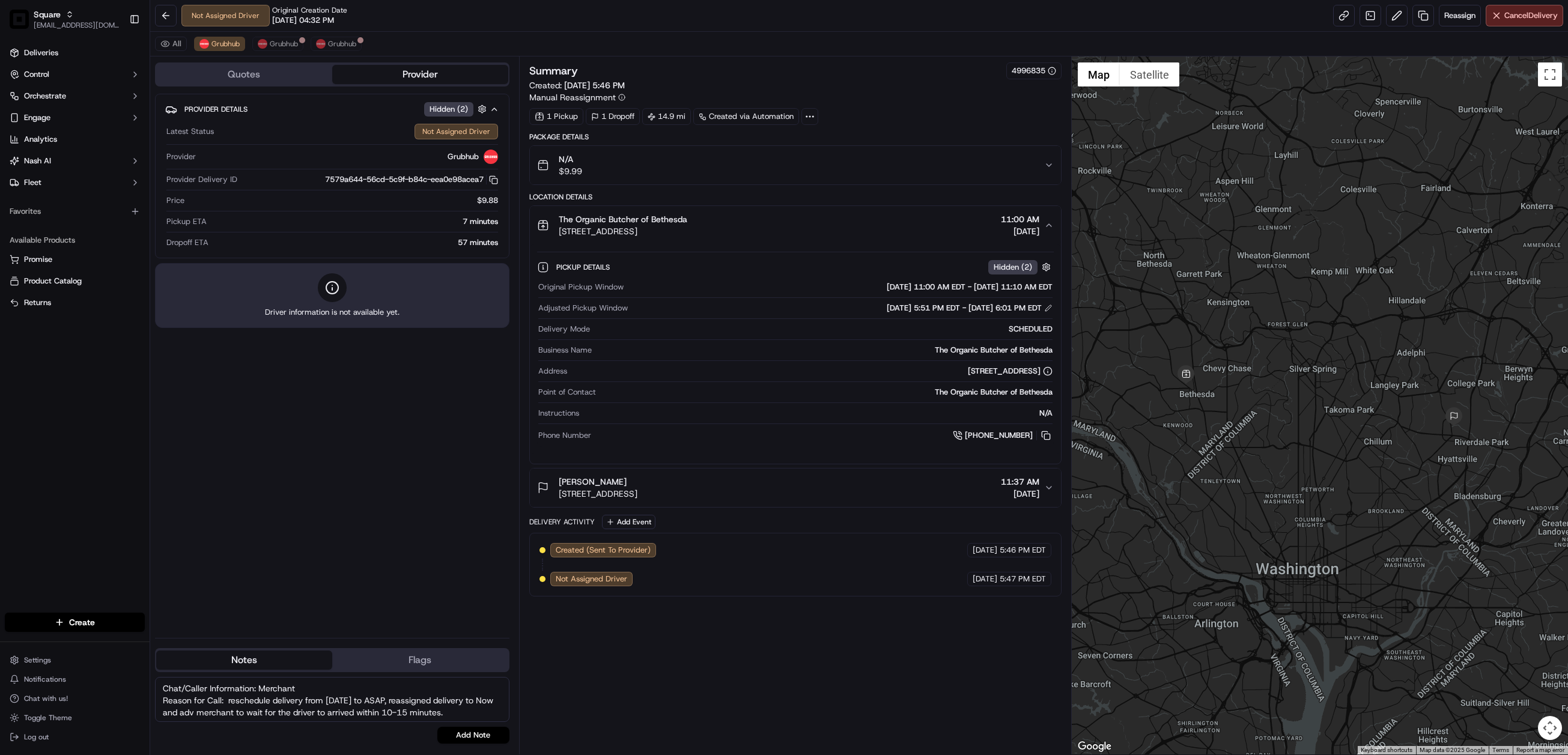
type textarea "Chat/Caller Information: Merchant Reason for Call: reschedule delivery from tom…"
click at [504, 736] on button "Add Note" at bounding box center [473, 735] width 72 height 17
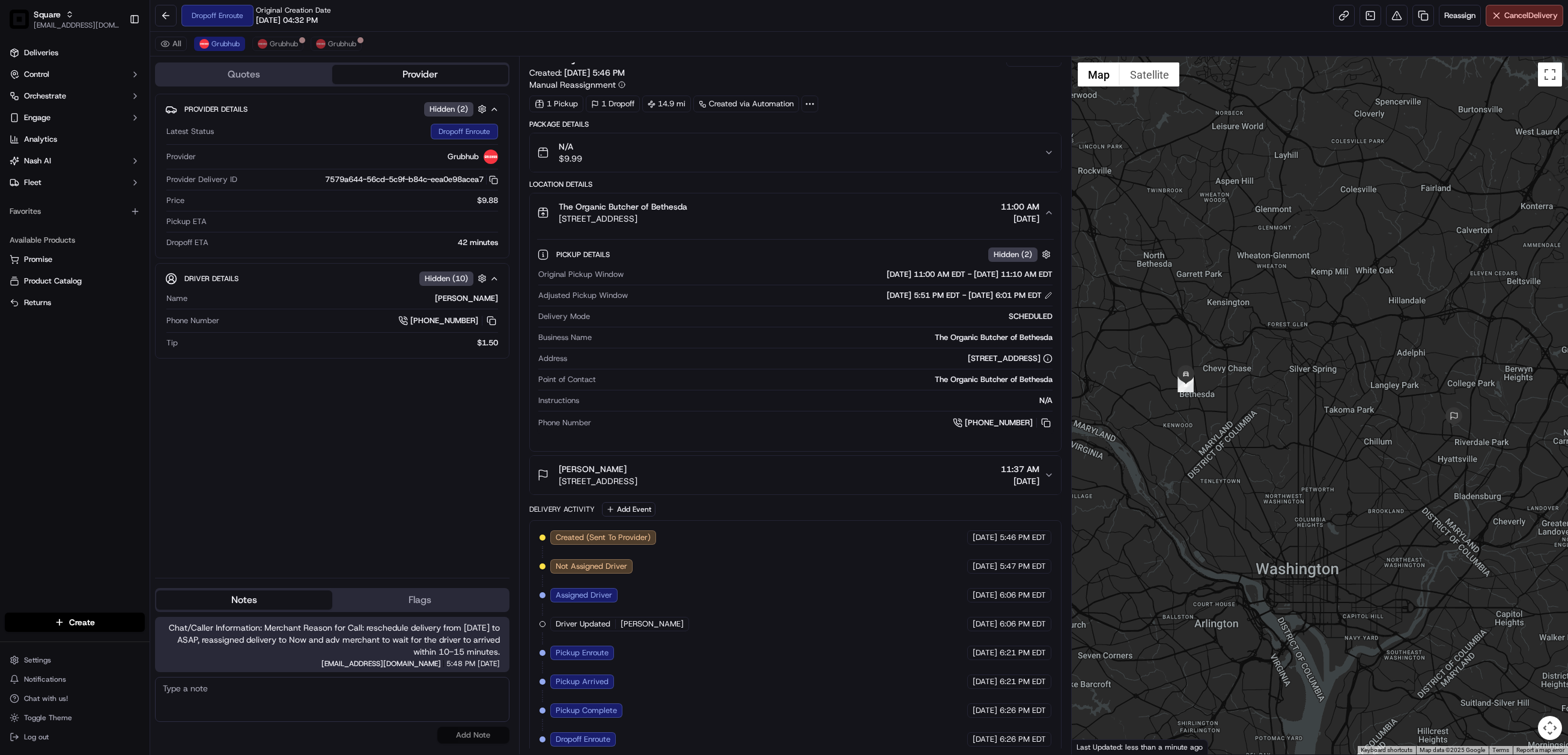
scroll to position [31, 0]
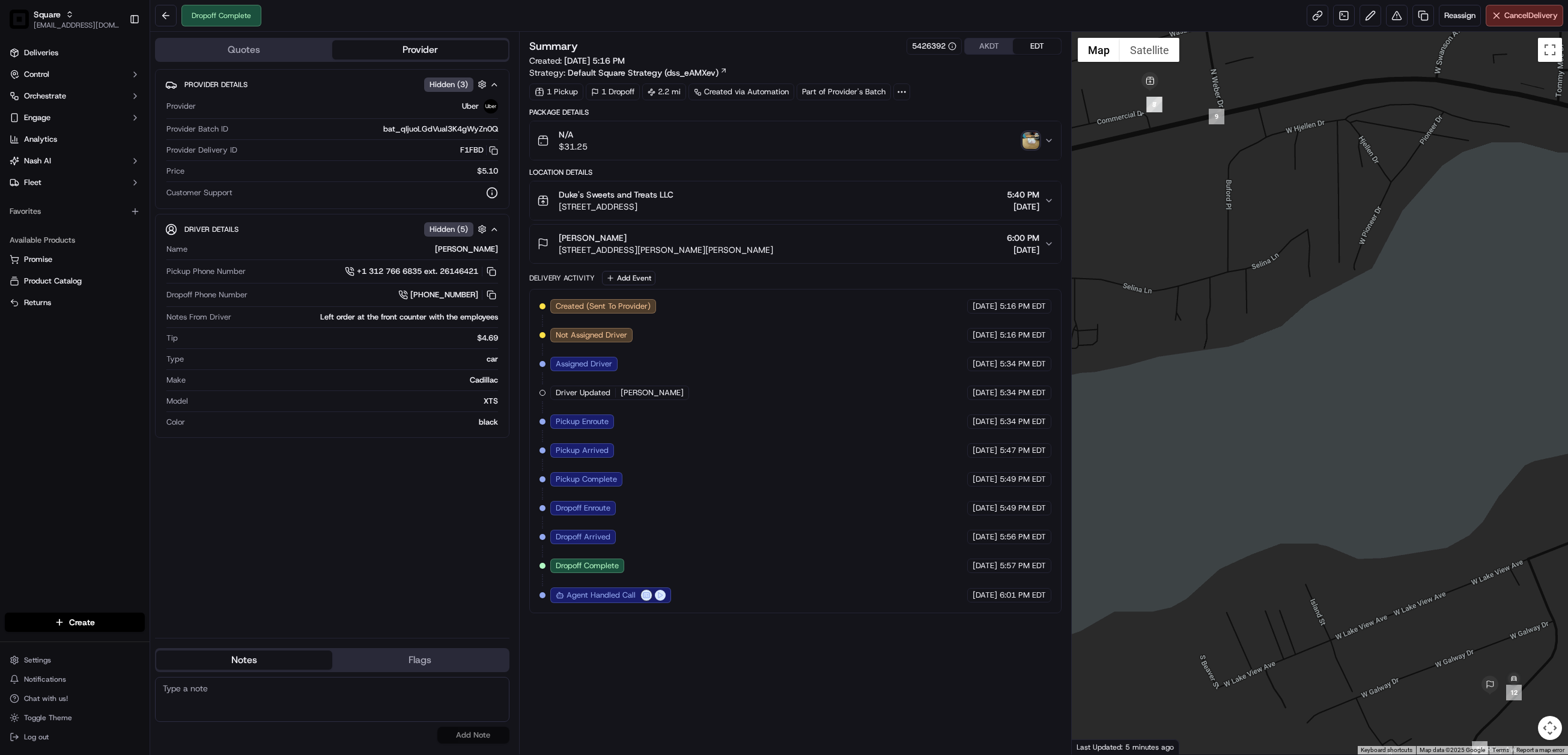
click at [336, 600] on div "Provider Details Hidden ( 3 ) Provider Uber Provider Batch ID bat_qIjuoLGdVual3…" at bounding box center [332, 349] width 355 height 559
click at [1044, 200] on icon "button" at bounding box center [1048, 200] width 9 height 9
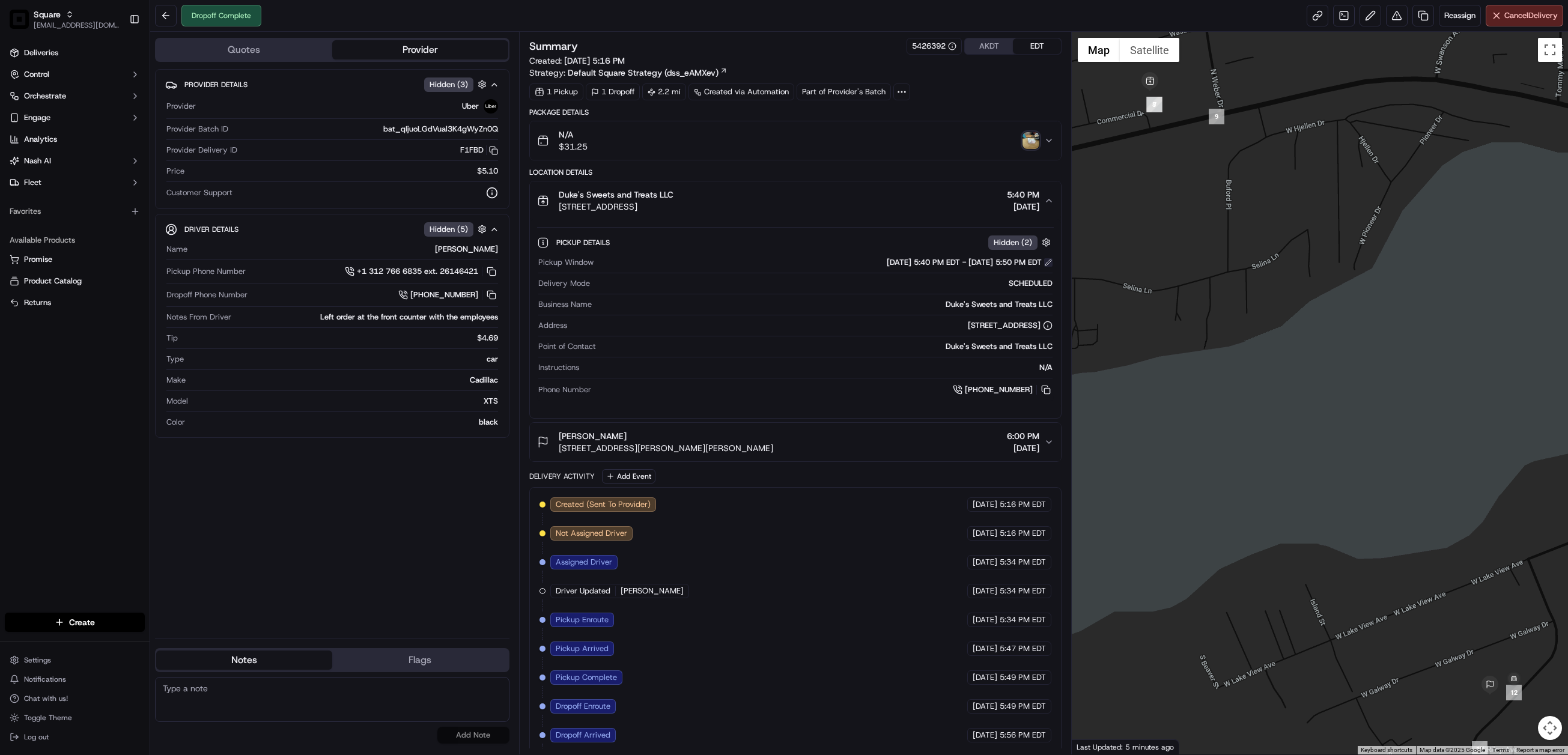
click at [1046, 267] on button at bounding box center [1048, 263] width 9 height 9
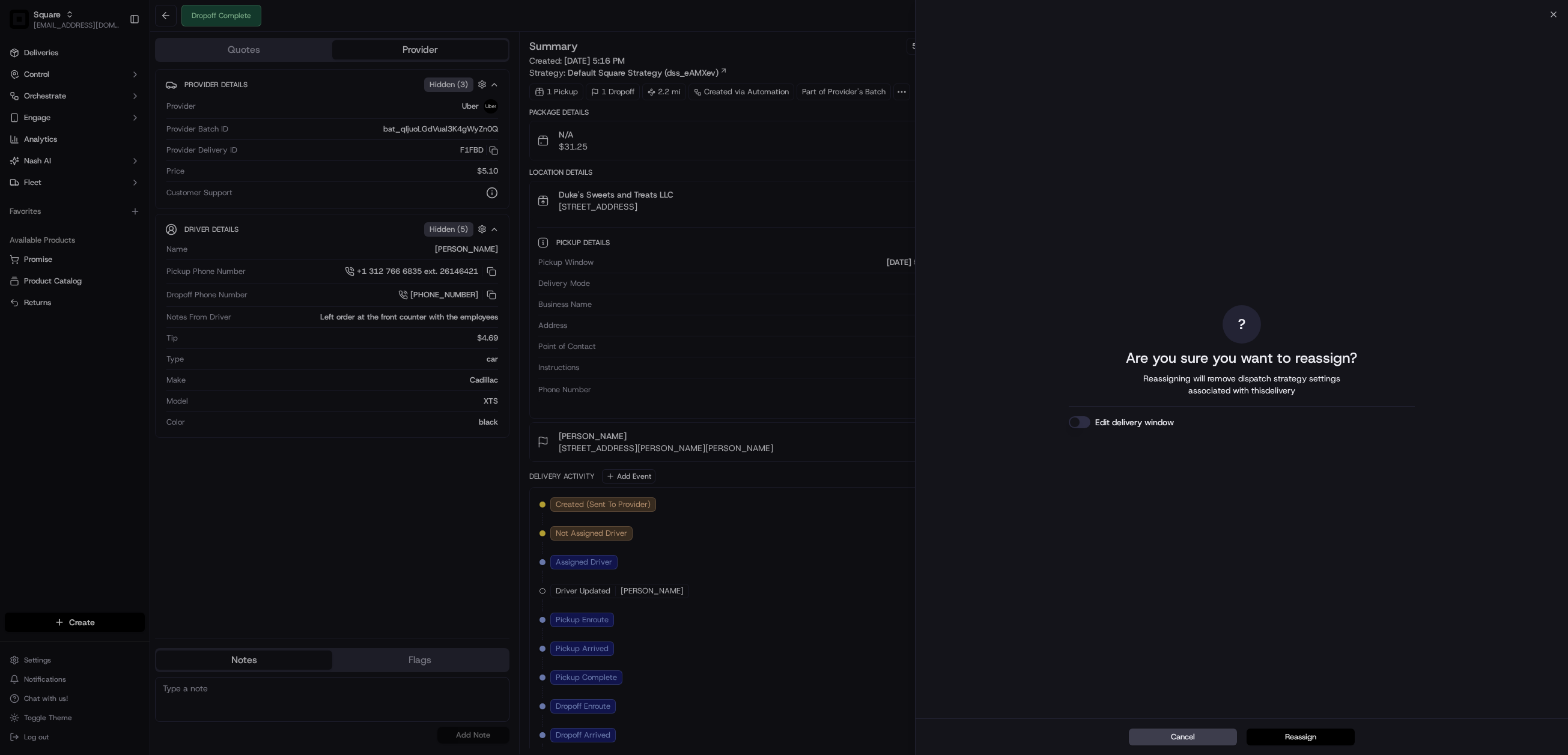
click at [1311, 736] on button "Reassign" at bounding box center [1301, 737] width 108 height 17
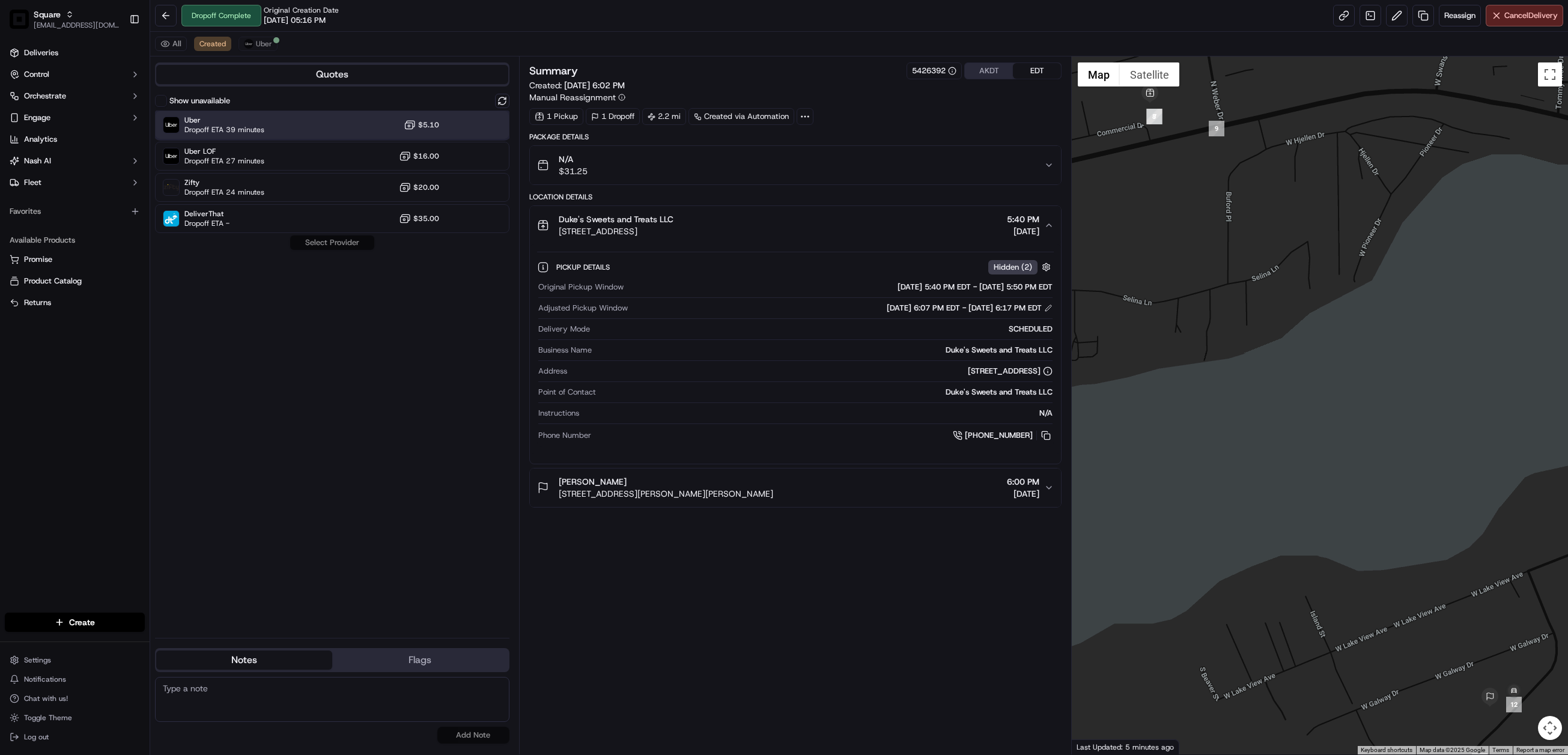
click at [306, 123] on div "Uber Dropoff ETA 39 minutes $5.10" at bounding box center [332, 125] width 355 height 29
click at [324, 241] on button "Assign Provider" at bounding box center [332, 243] width 85 height 14
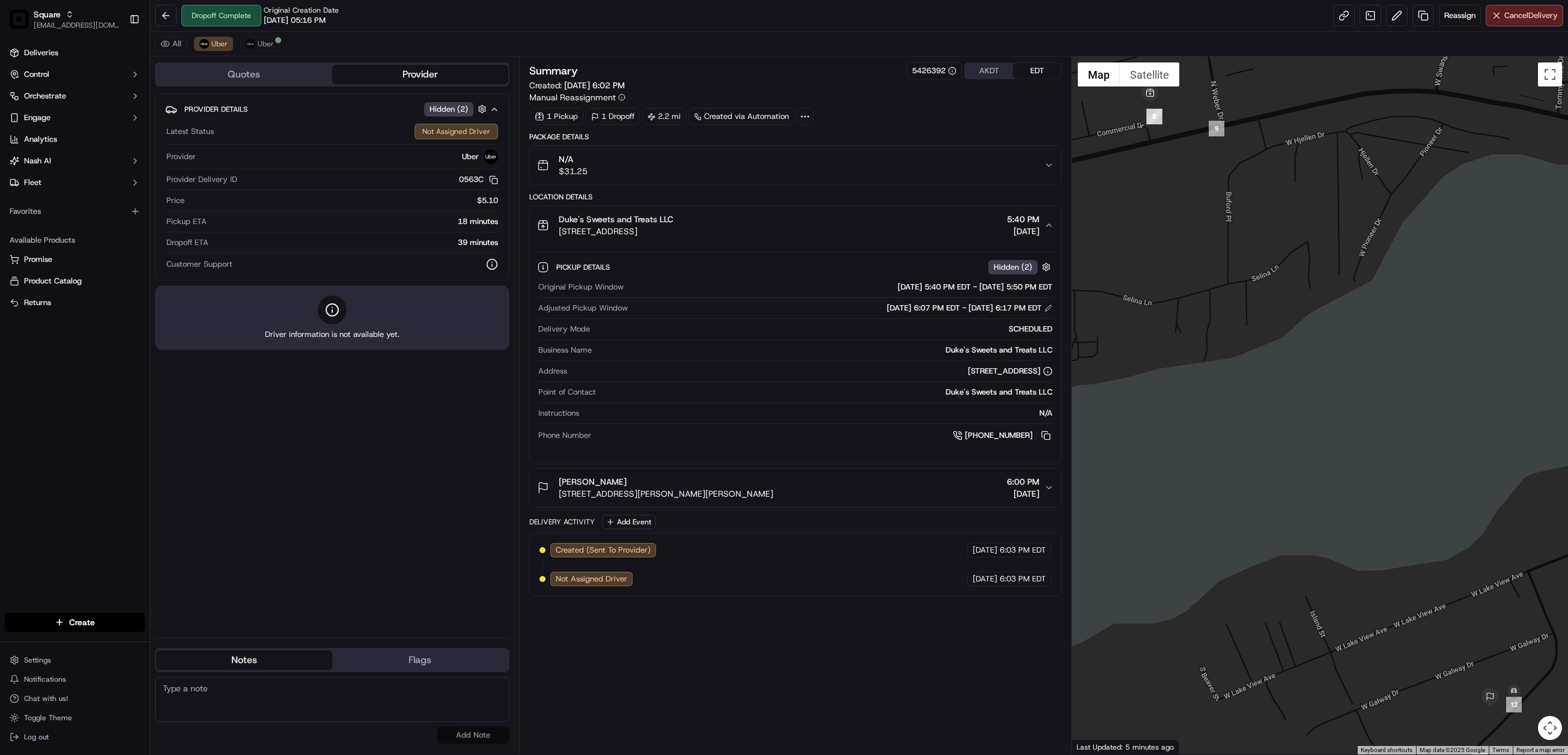
click at [199, 685] on textarea at bounding box center [332, 700] width 355 height 45
paste textarea "Chat/Caller Information: Merchant Reason for Call:"
click at [223, 700] on textarea "Chat/Caller Information: Merchant Reason for Call:" at bounding box center [332, 700] width 355 height 45
click at [231, 705] on textarea "Chat/Caller Information: Merchant Reason for Call:" at bounding box center [332, 700] width 355 height 45
type textarea "Chat/Caller Information: Merchant Reason for Call: Merchant forgot to give the …"
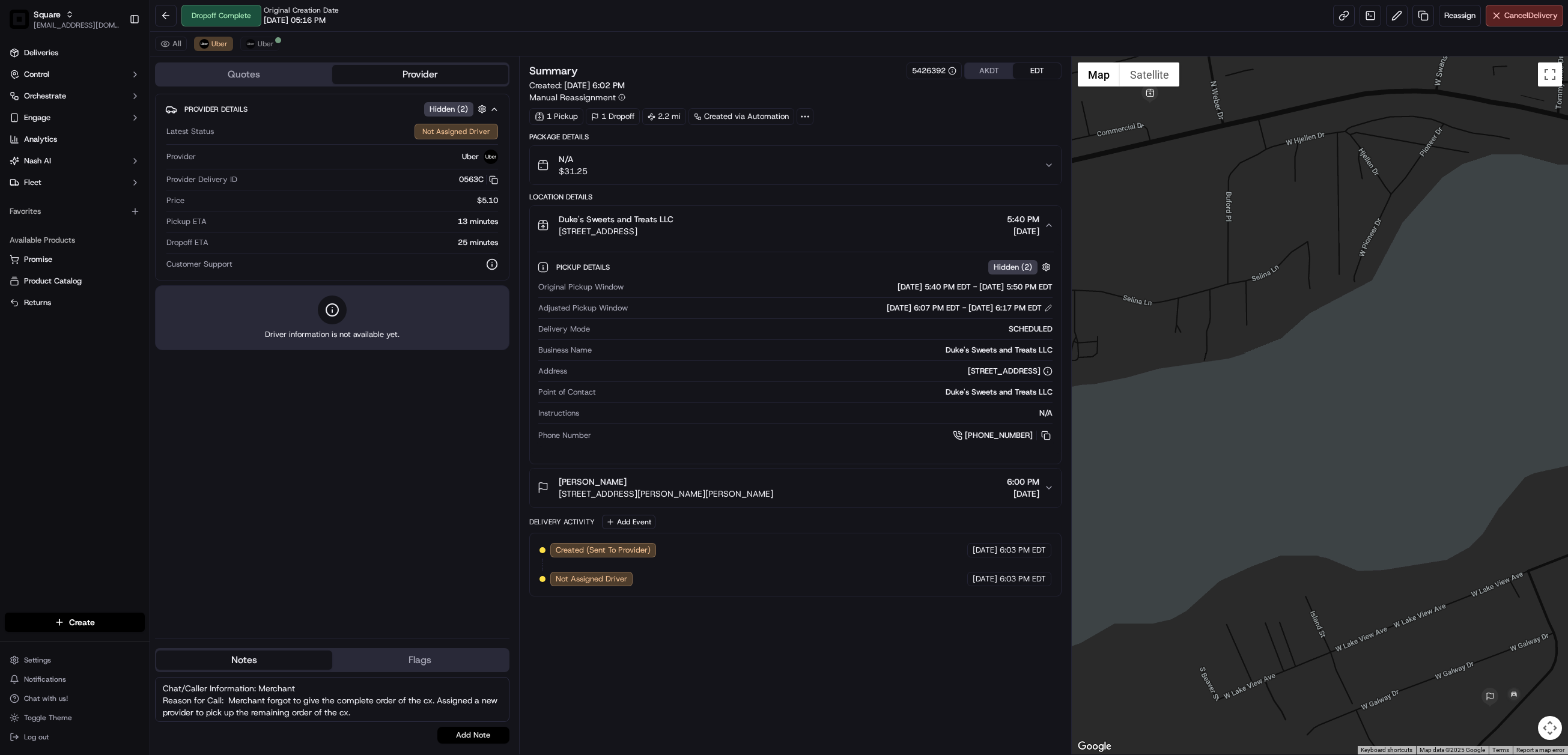
click at [465, 730] on button "Add Note" at bounding box center [473, 735] width 72 height 17
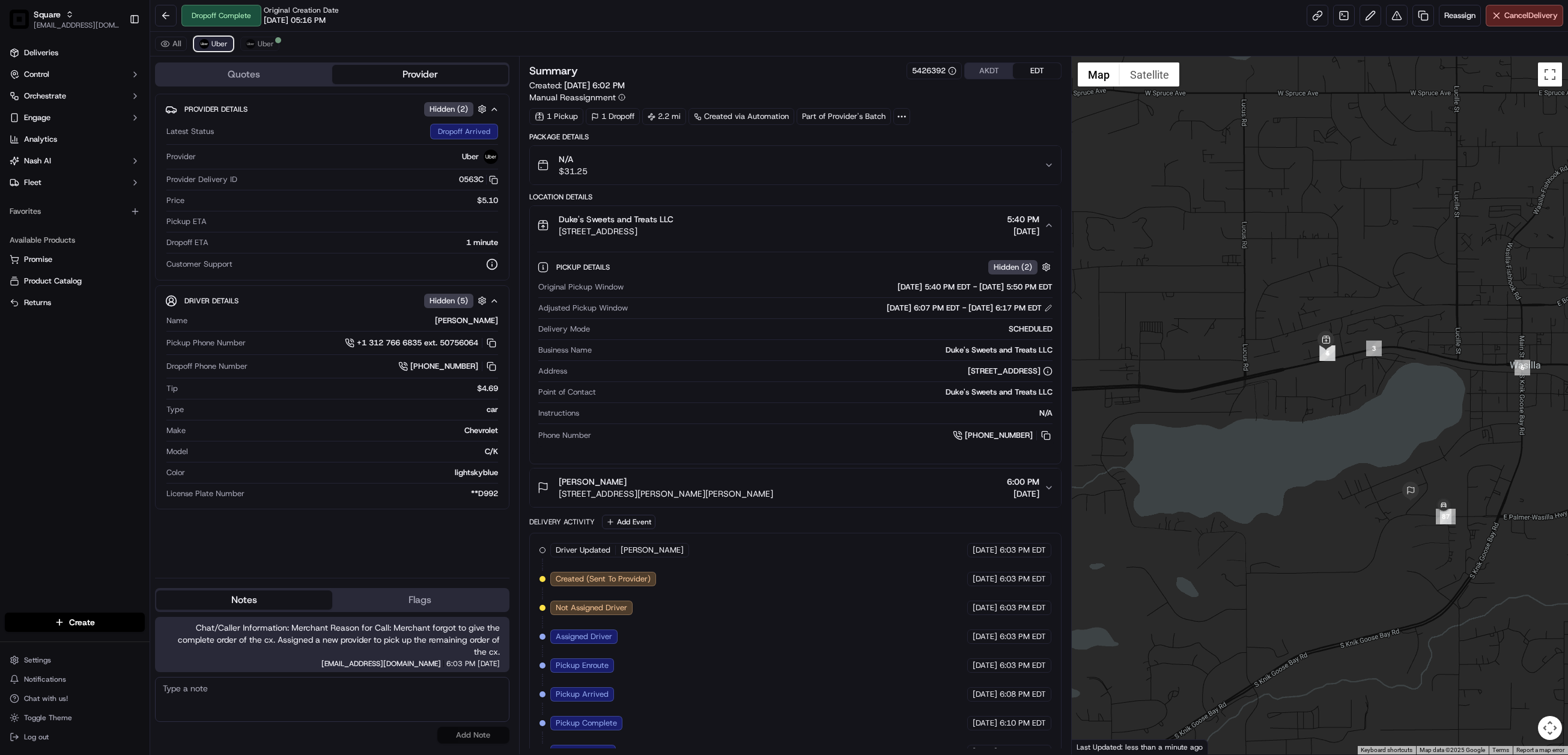
click at [211, 45] on button "Uber" at bounding box center [213, 44] width 39 height 14
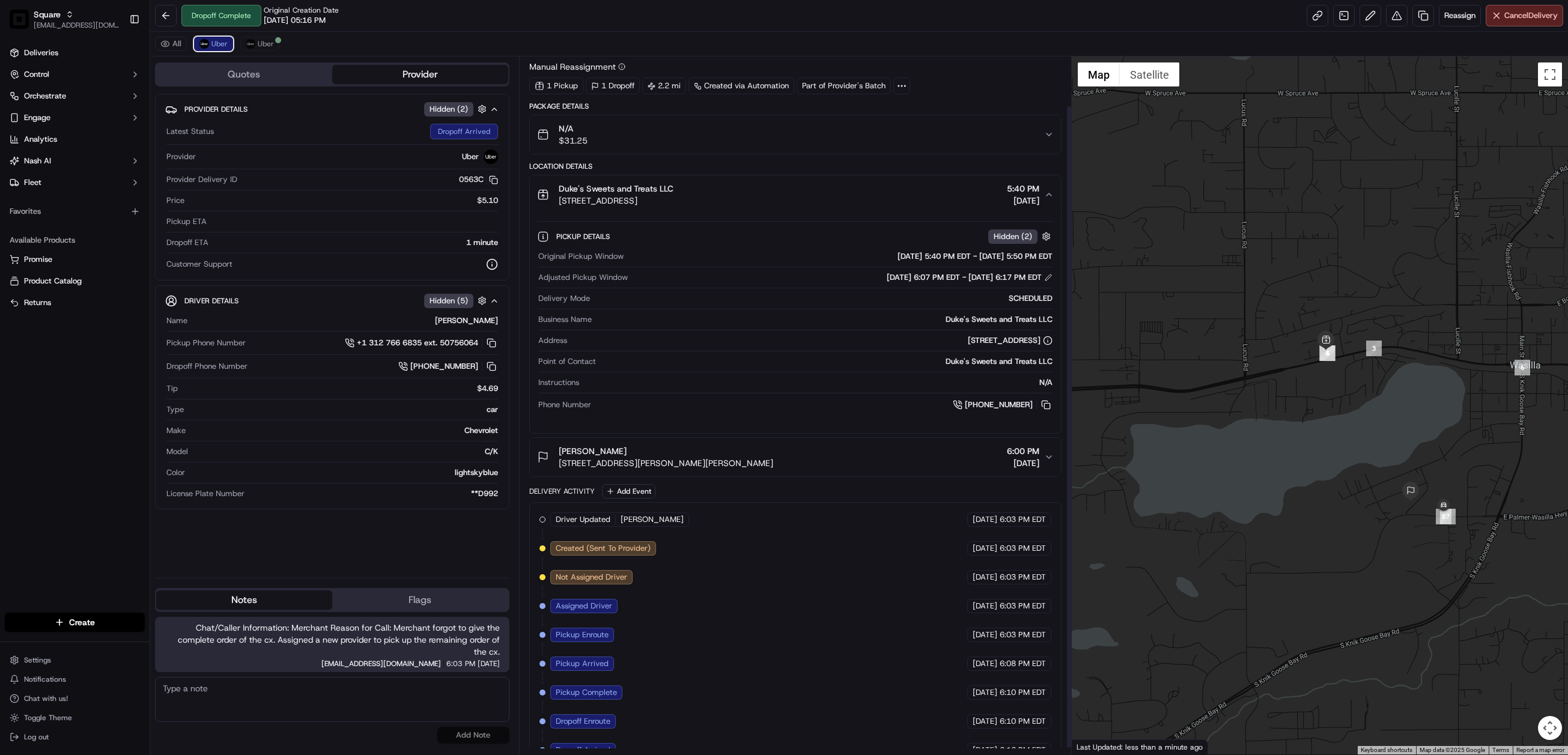
scroll to position [60, 0]
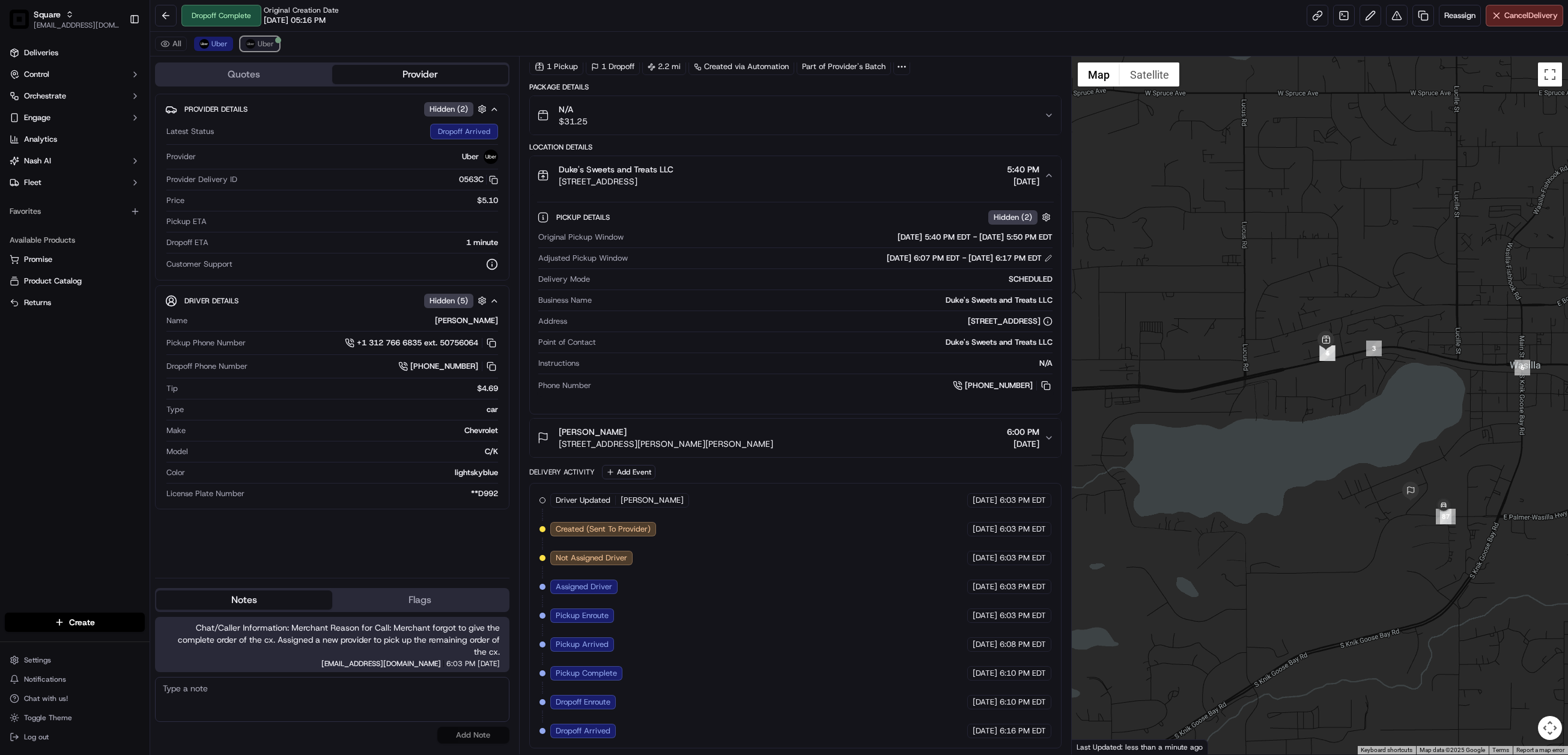
click at [251, 40] on img at bounding box center [250, 43] width 9 height 9
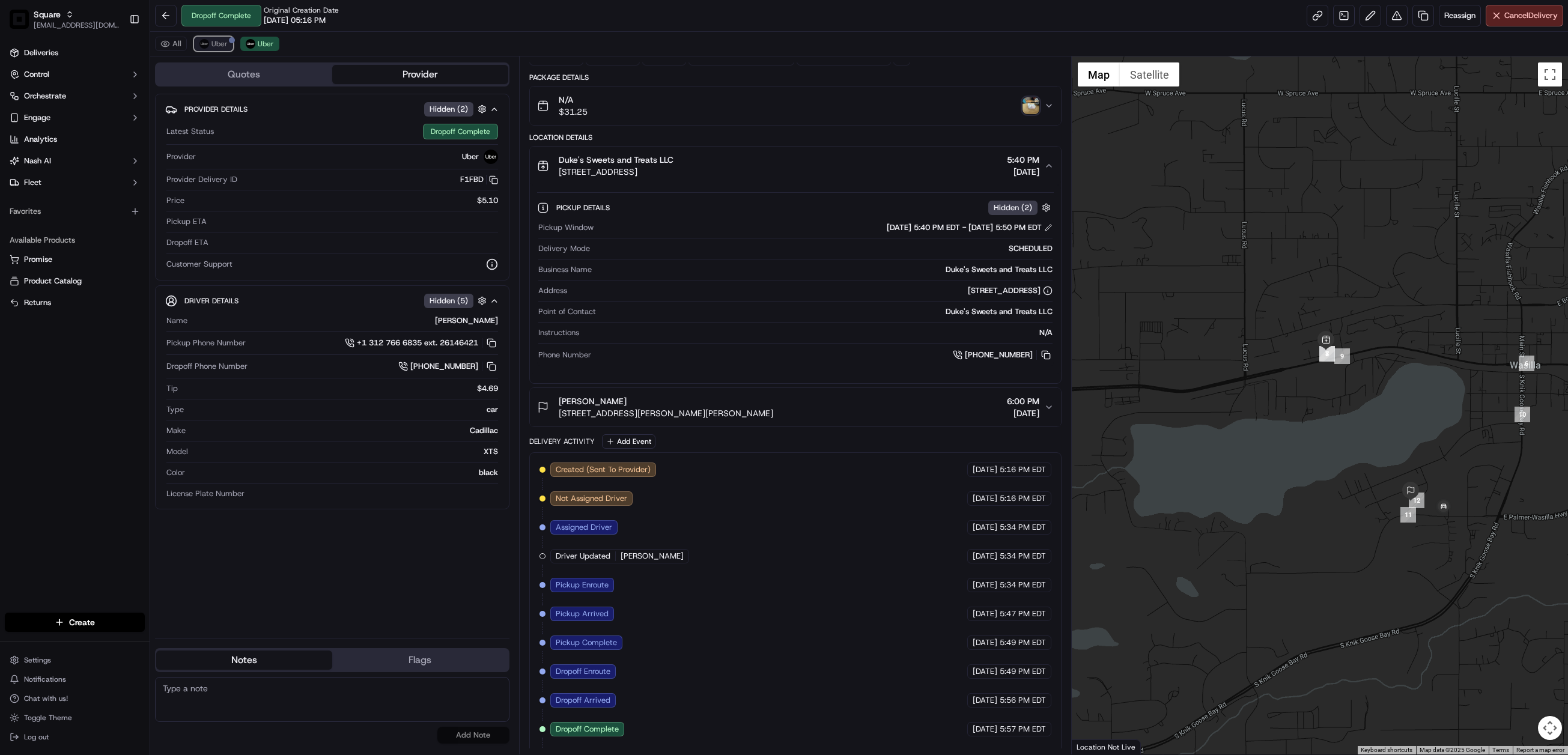
click at [212, 44] on span "Uber" at bounding box center [220, 43] width 17 height 9
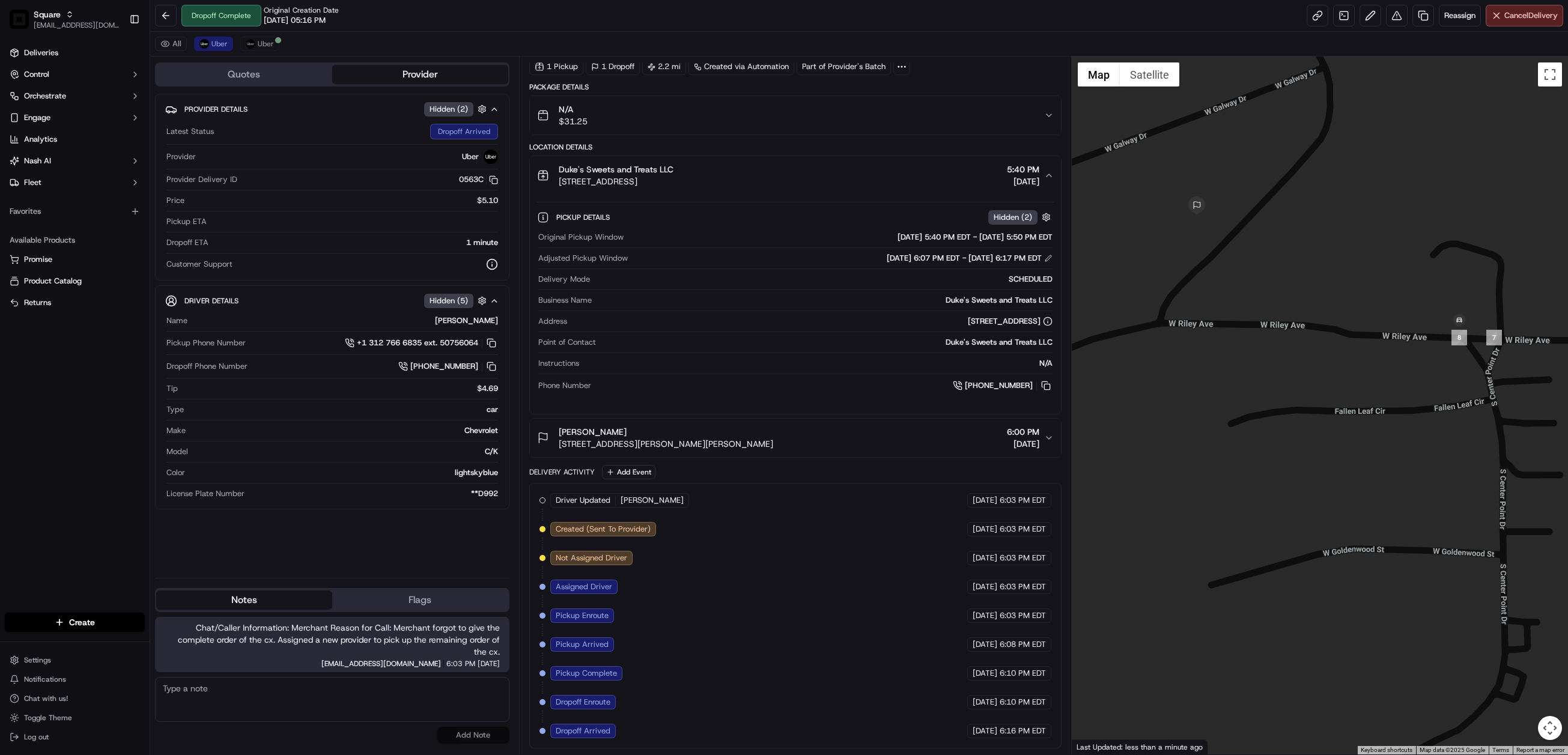
drag, startPoint x: 1500, startPoint y: 465, endPoint x: 1394, endPoint y: 533, distance: 125.9
click at [1394, 533] on div at bounding box center [1320, 405] width 496 height 698
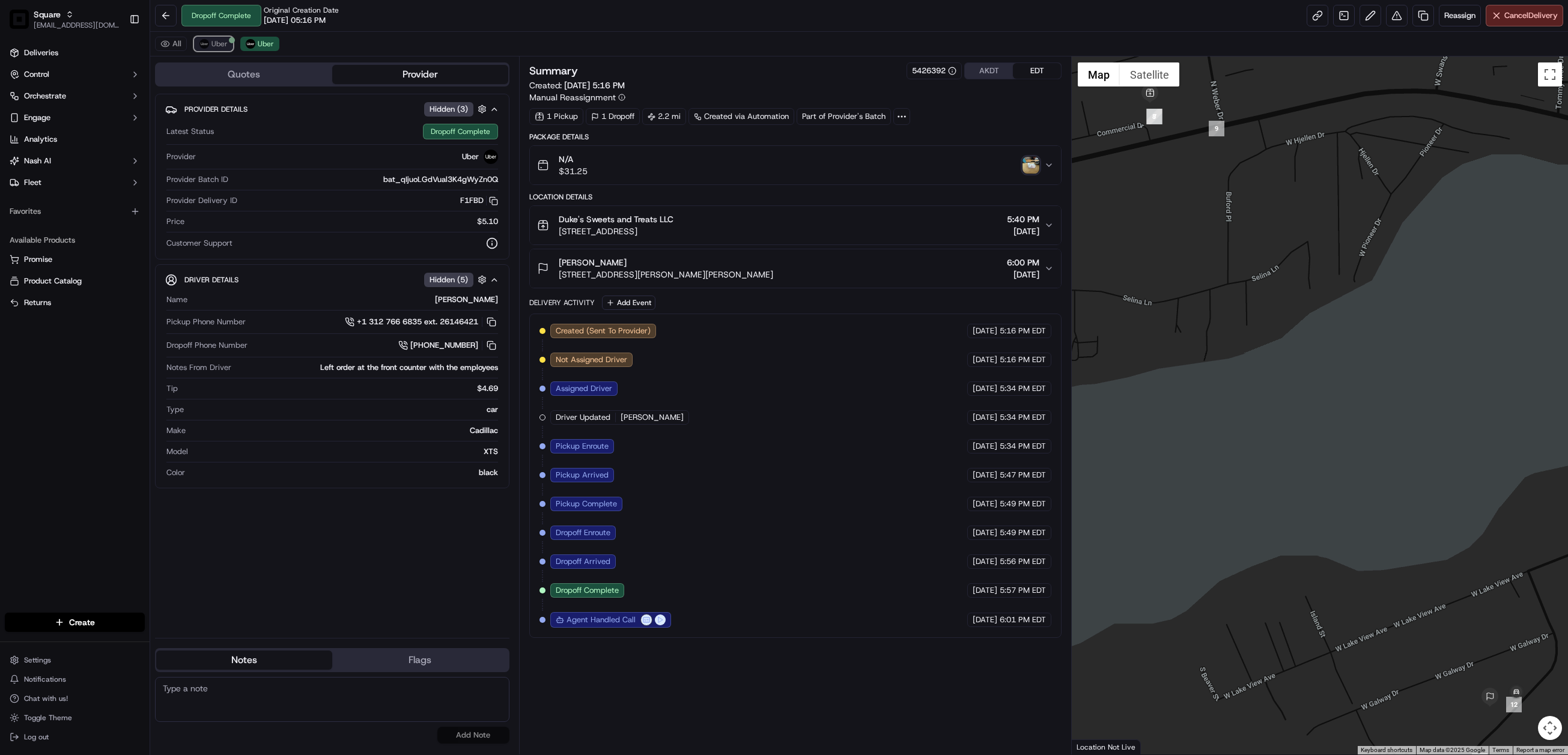
click at [215, 42] on span "Uber" at bounding box center [220, 43] width 17 height 9
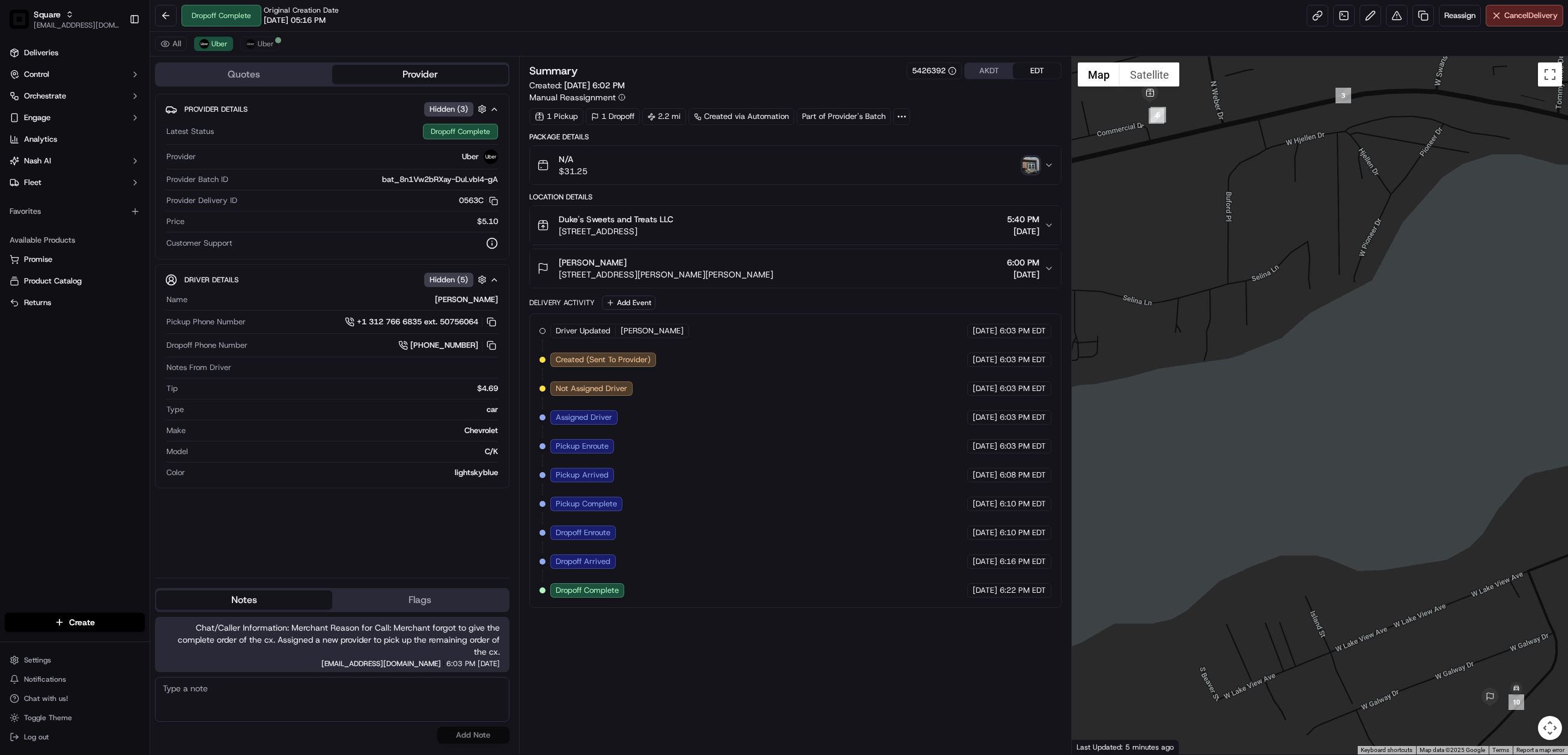
click at [1032, 169] on img "button" at bounding box center [1030, 165] width 17 height 17
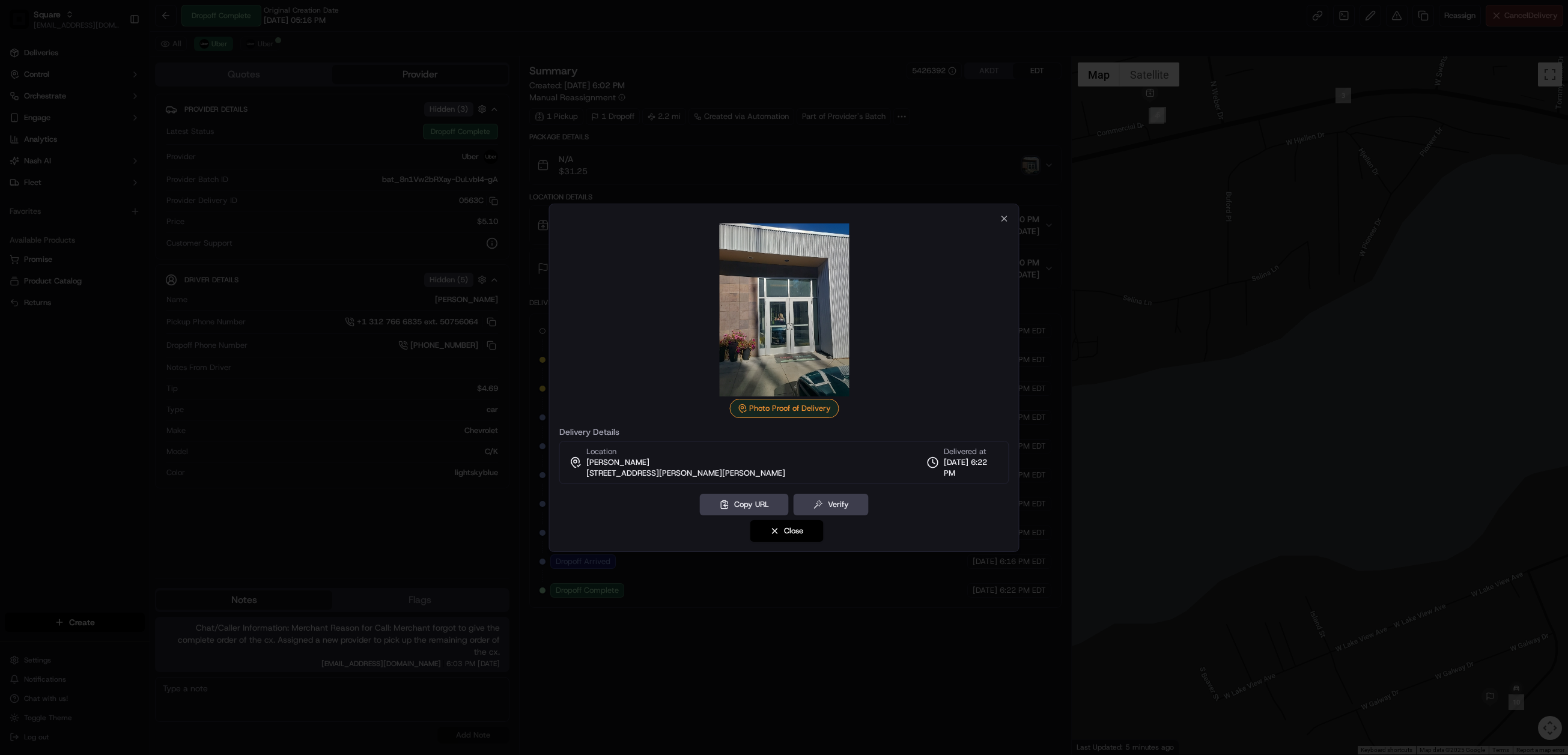
click at [712, 56] on div at bounding box center [784, 378] width 1568 height 755
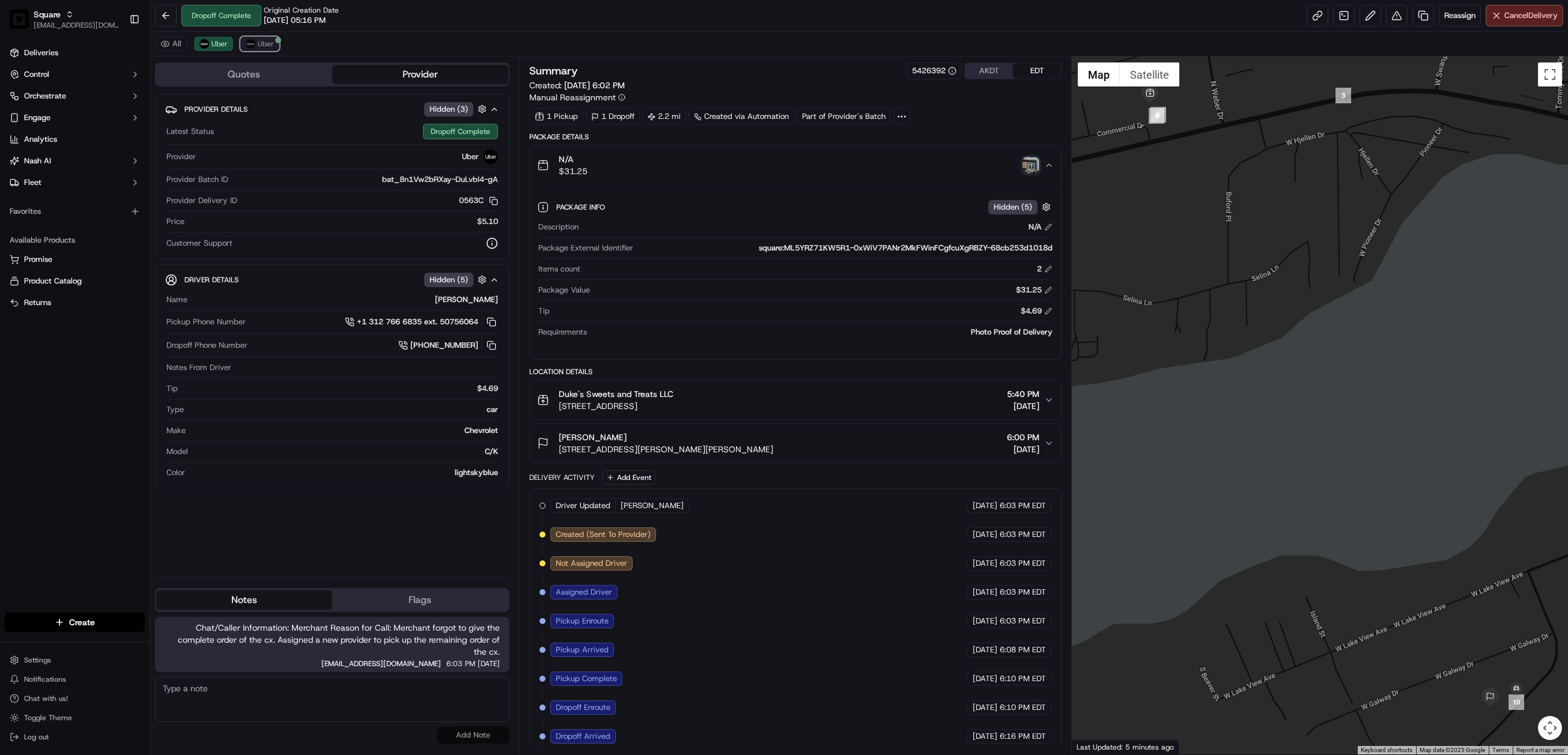
click at [266, 42] on span "Uber" at bounding box center [266, 43] width 17 height 9
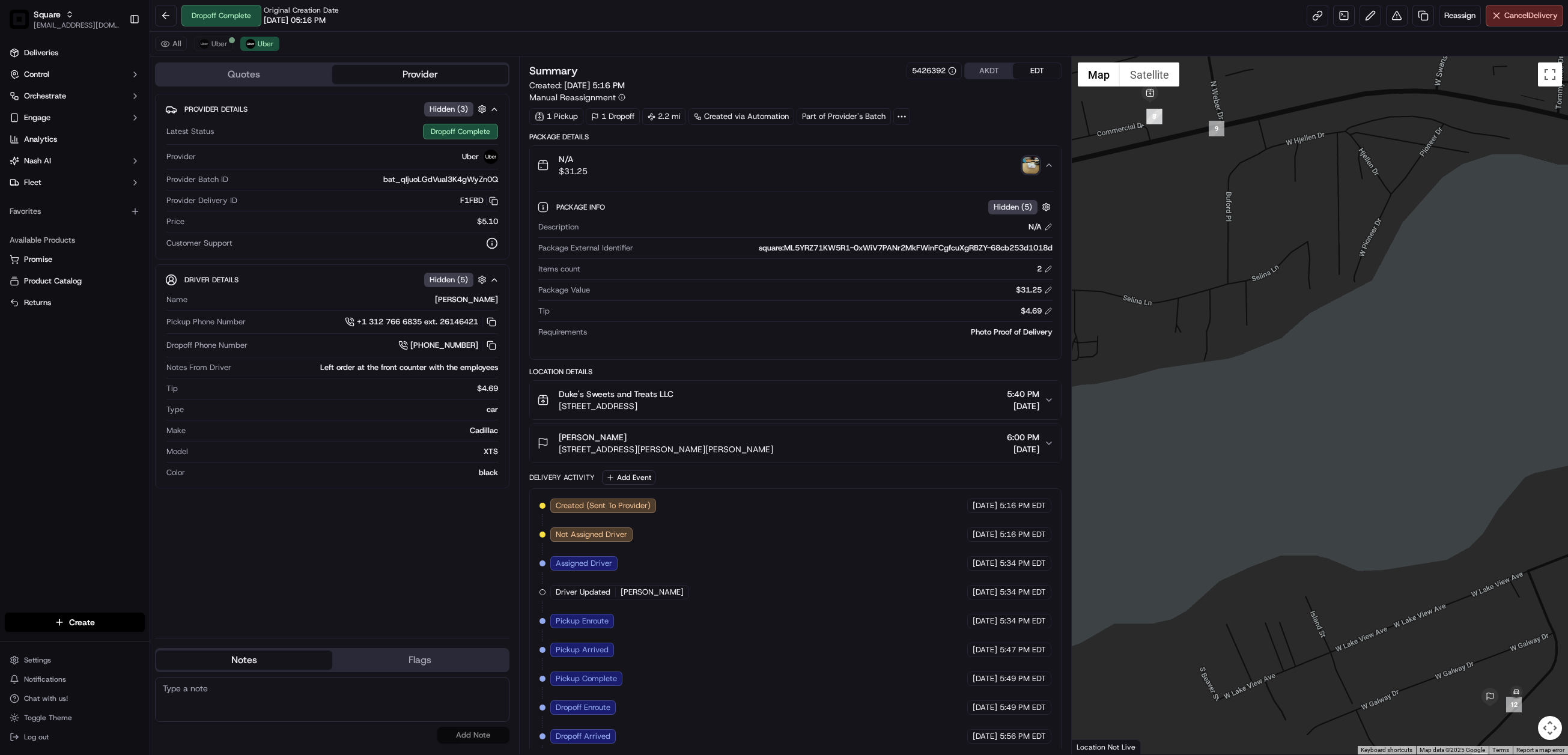
click at [1030, 161] on img "button" at bounding box center [1030, 165] width 17 height 17
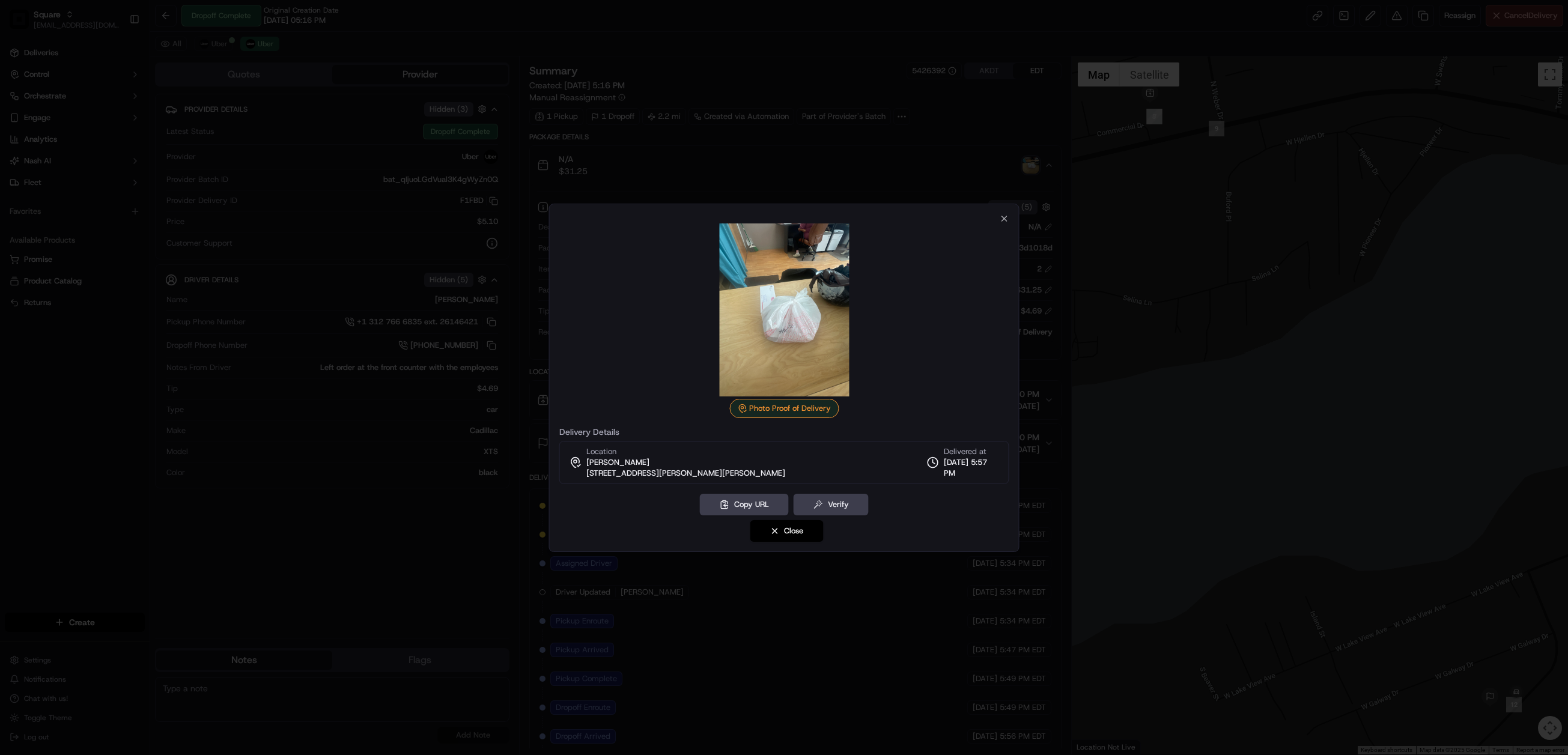
click at [619, 58] on div at bounding box center [784, 378] width 1568 height 755
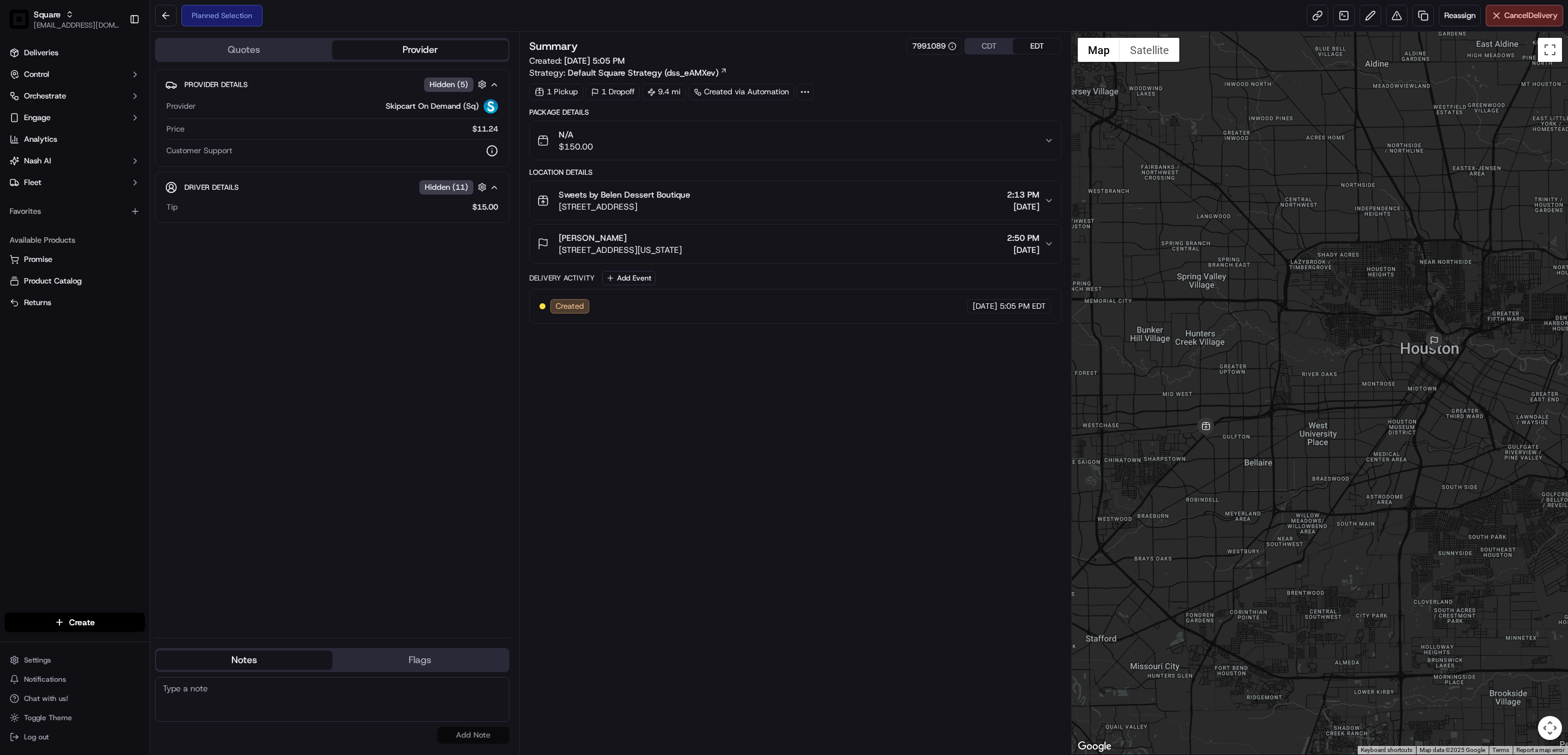
click at [986, 42] on button "CDT" at bounding box center [989, 46] width 48 height 16
click at [695, 442] on div "Summary 7991089 CDT EDT Created: [DATE] 4:05 PM Strategy: Default Square Strate…" at bounding box center [796, 393] width 533 height 710
click at [1050, 205] on icon "button" at bounding box center [1048, 200] width 9 height 9
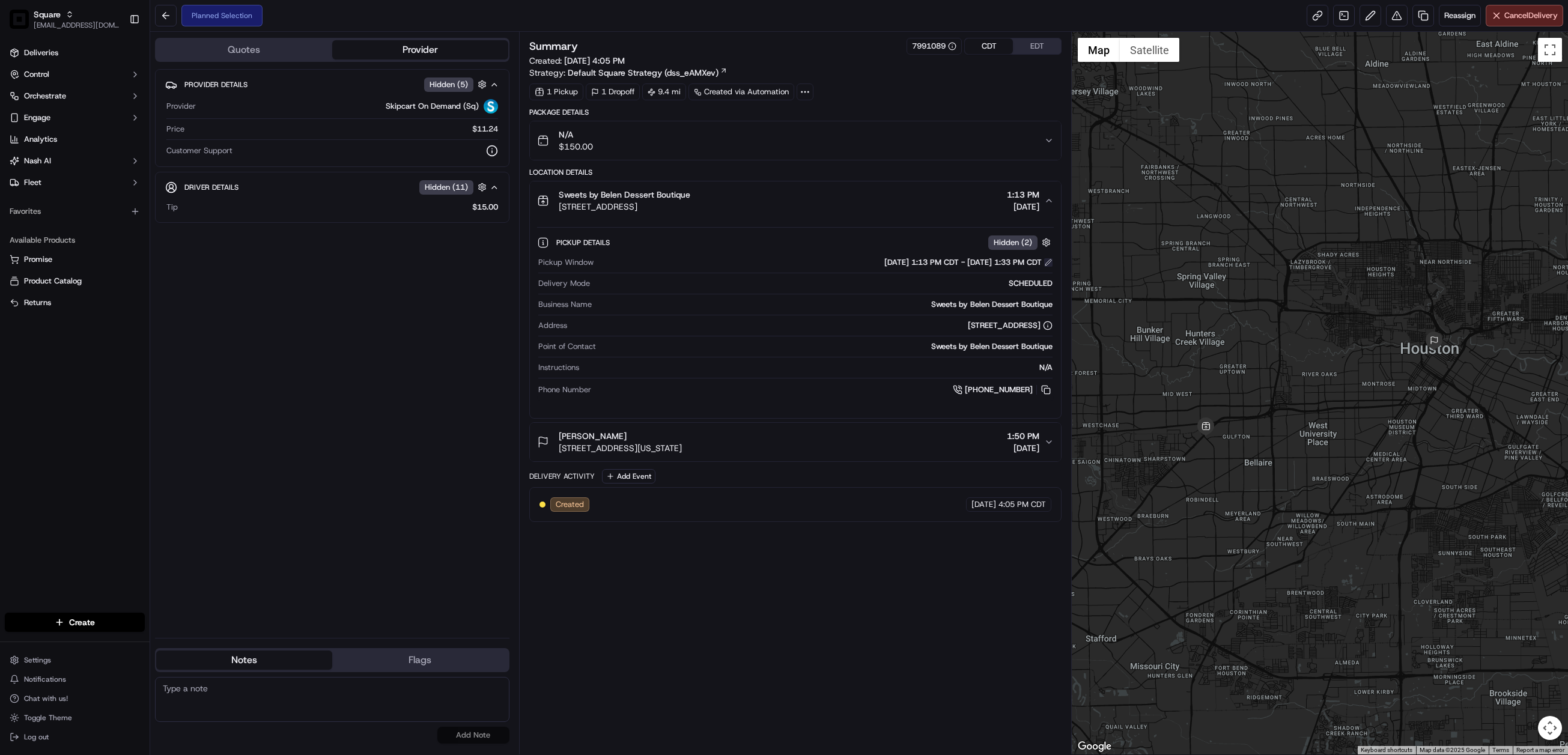
click at [1044, 265] on button at bounding box center [1048, 263] width 9 height 9
click at [1047, 265] on button at bounding box center [1048, 263] width 9 height 9
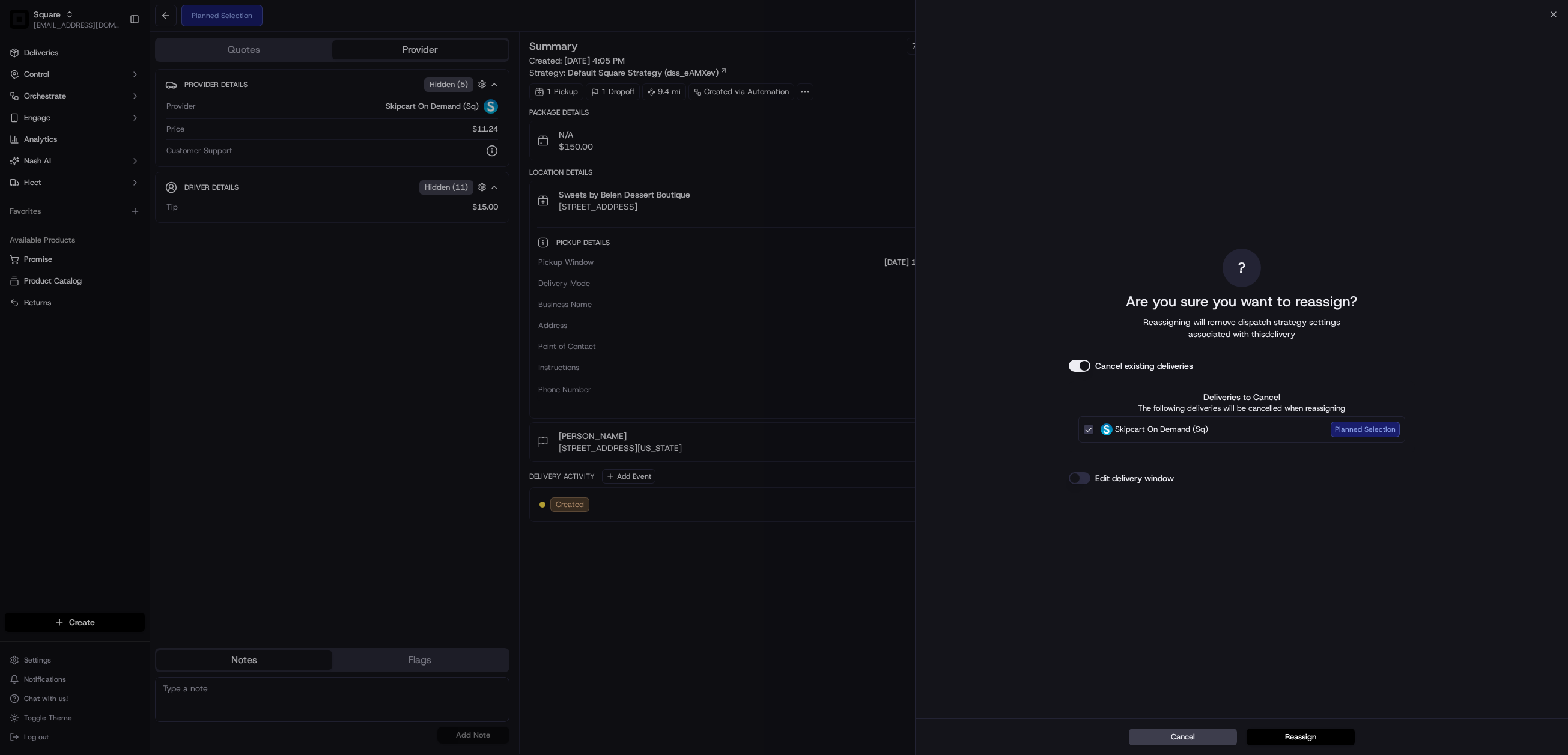
click at [1066, 472] on div "? Are you sure you want to reassign? Reassigning will remove dispatch strategy …" at bounding box center [1242, 366] width 653 height 704
click at [1073, 475] on button "Edit delivery window" at bounding box center [1079, 478] width 22 height 12
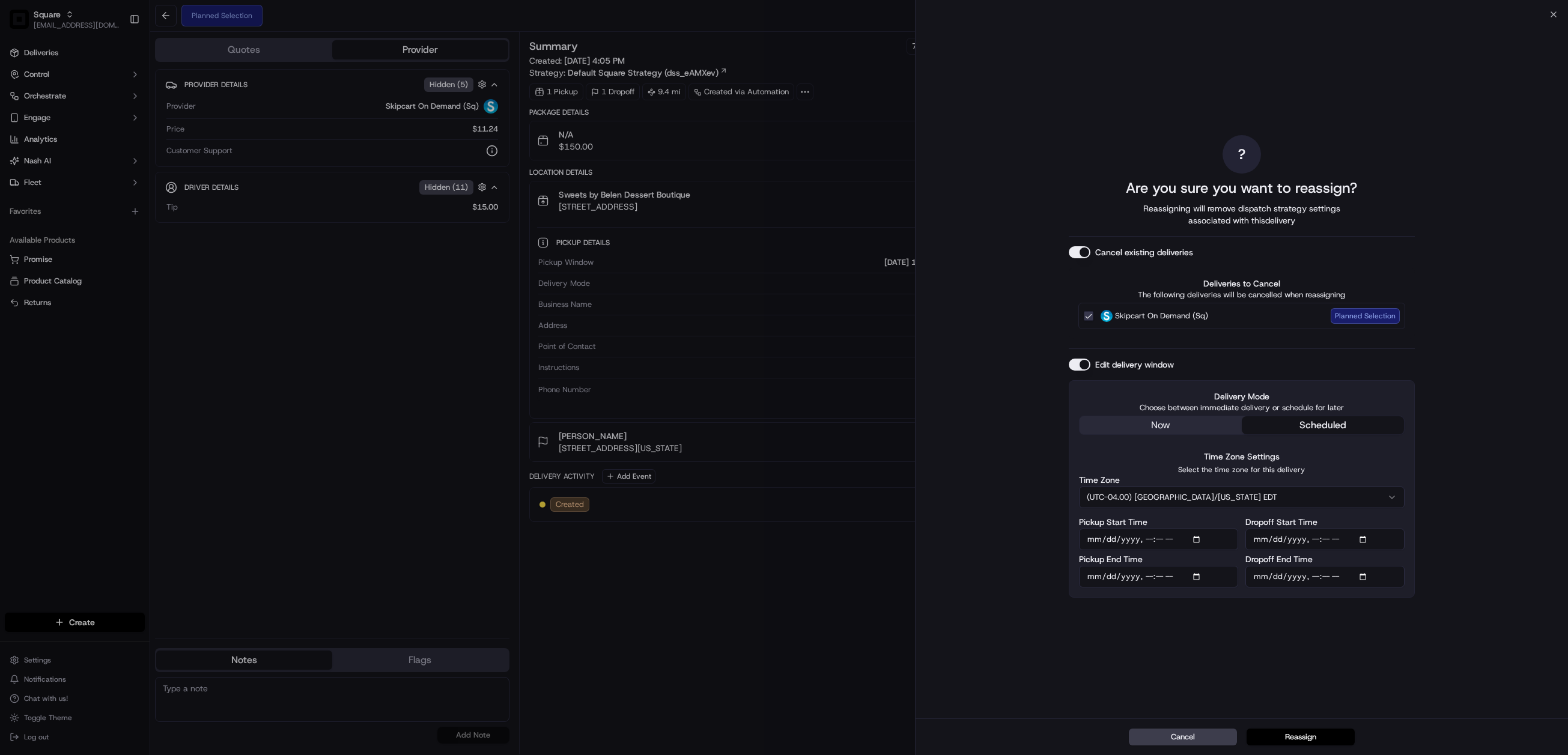
click at [1305, 422] on button "scheduled" at bounding box center [1323, 425] width 162 height 18
click at [1199, 542] on input "Pickup Start Time" at bounding box center [1159, 540] width 159 height 22
type input "[DATE]T13:13"
click at [1368, 622] on div "? Are you sure you want to reassign? Reassigning will remove dispatch strategy …" at bounding box center [1242, 366] width 346 height 700
click at [1201, 576] on input "Pickup End Time" at bounding box center [1159, 577] width 159 height 22
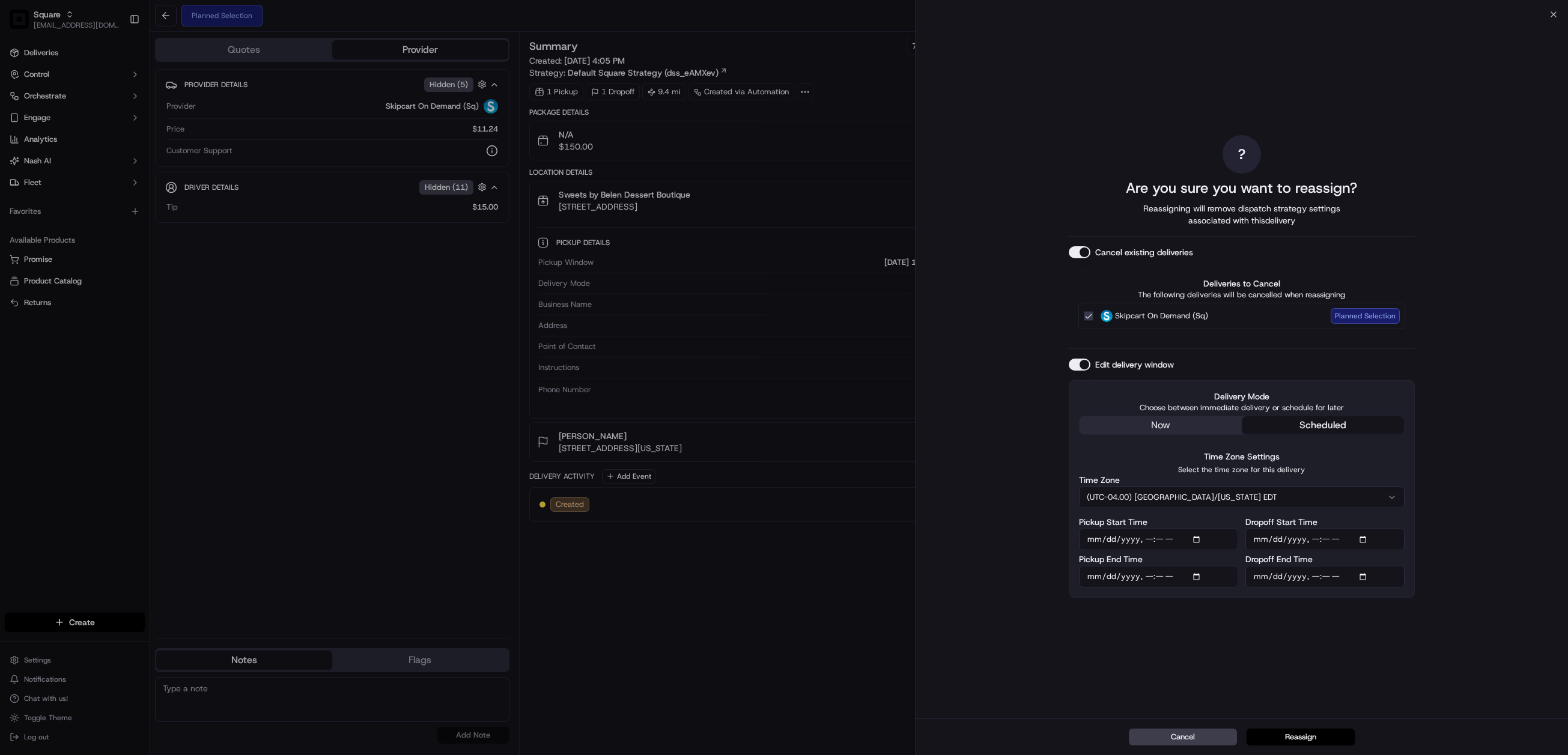
type input "[DATE]T13:33"
click at [1369, 651] on div "? Are you sure you want to reassign? Reassigning will remove dispatch strategy …" at bounding box center [1242, 366] width 346 height 700
click at [1366, 537] on input "Dropoff Start Time" at bounding box center [1325, 540] width 159 height 22
type input "[DATE]T13:30"
click at [1503, 589] on div "? Are you sure you want to reassign? Reassigning will remove dispatch strategy …" at bounding box center [1242, 366] width 653 height 704
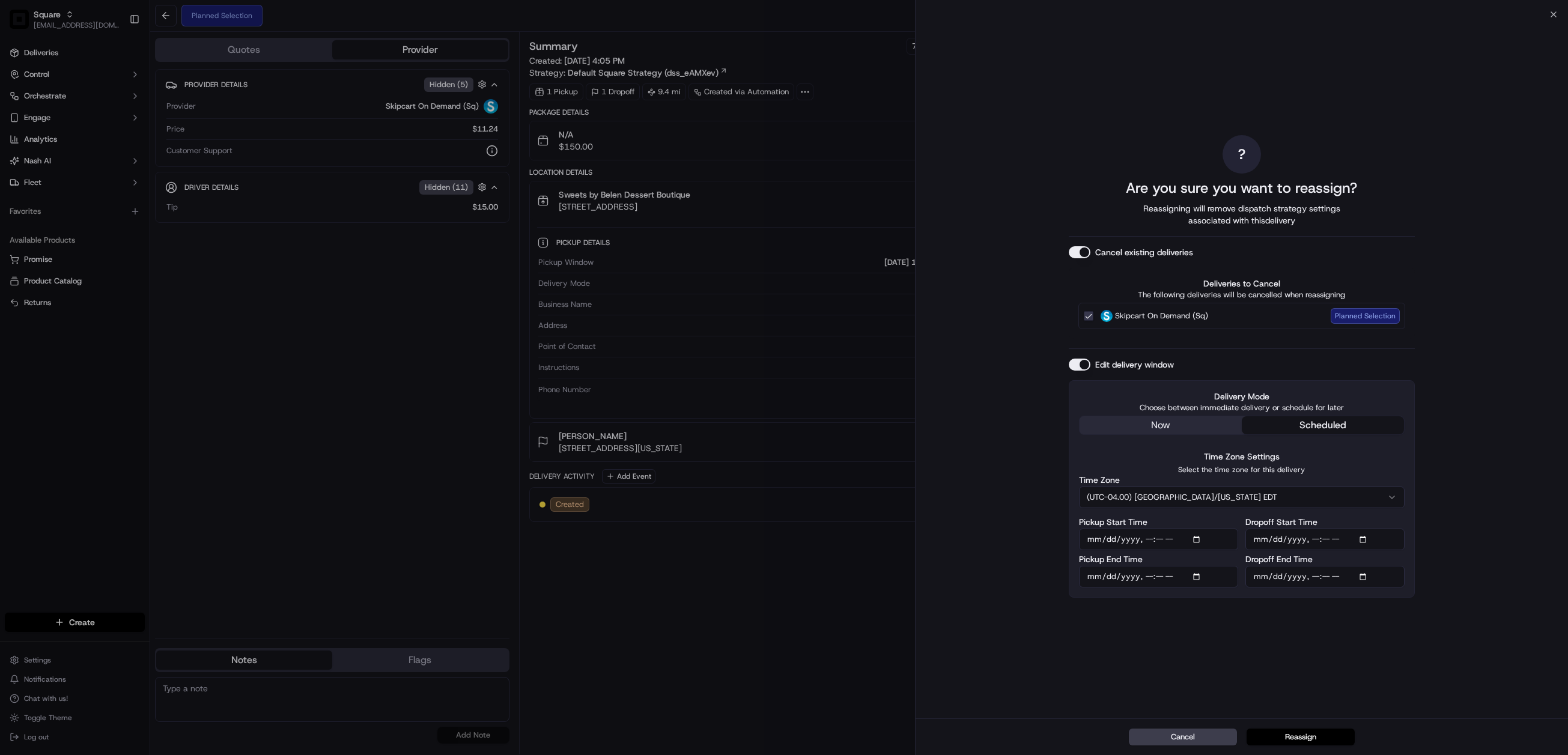
click at [1366, 577] on input "Dropoff End Time" at bounding box center [1325, 577] width 159 height 22
type input "[DATE]T13:50"
click at [1474, 555] on div "? Are you sure you want to reassign? Reassigning will remove dispatch strategy …" at bounding box center [1242, 366] width 653 height 704
click at [1316, 733] on button "Reassign" at bounding box center [1301, 737] width 108 height 17
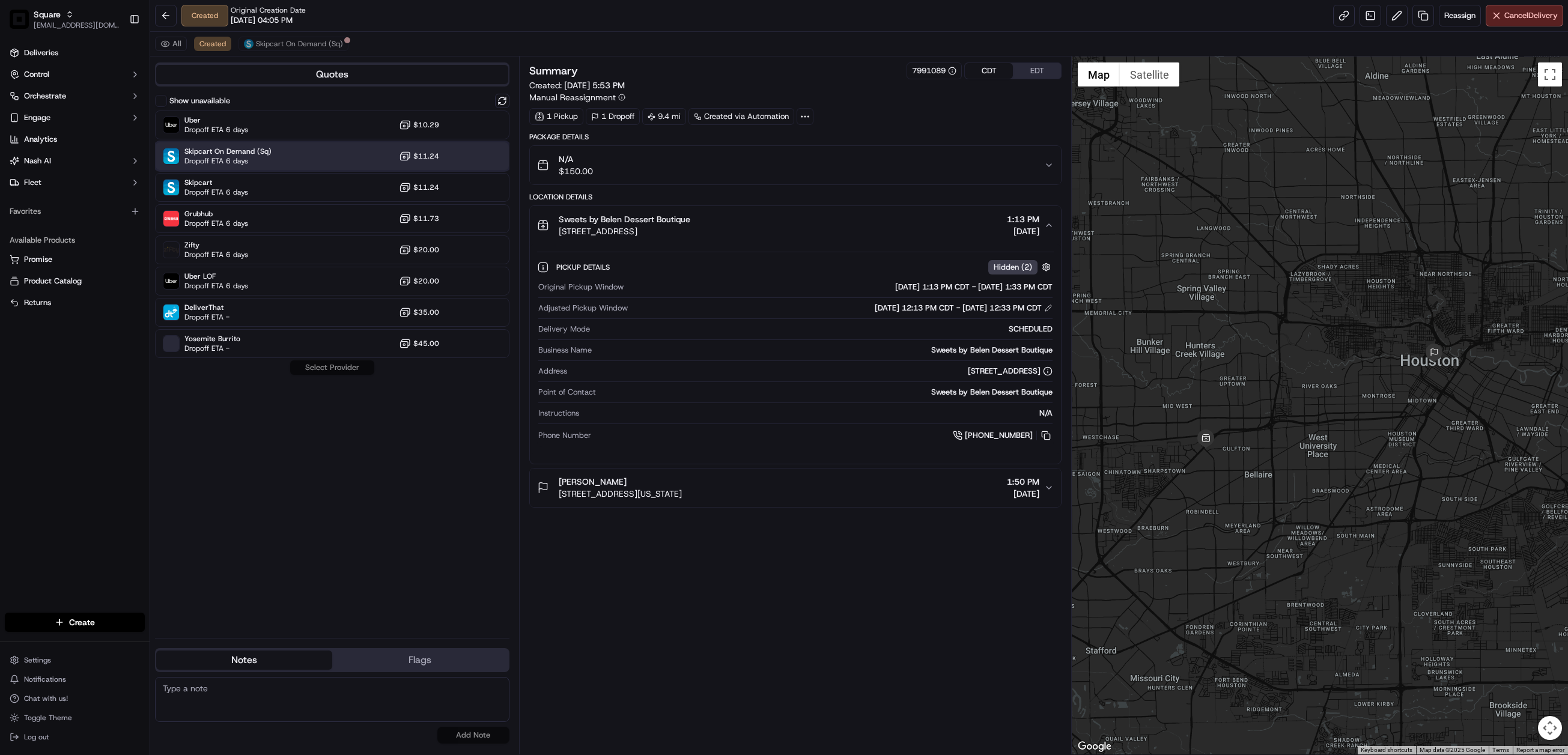
click at [288, 156] on div "Skipcart On Demand (Sq) Dropoff ETA 6 days $11.24" at bounding box center [332, 156] width 355 height 29
click at [336, 365] on button "Assign Provider" at bounding box center [332, 367] width 85 height 14
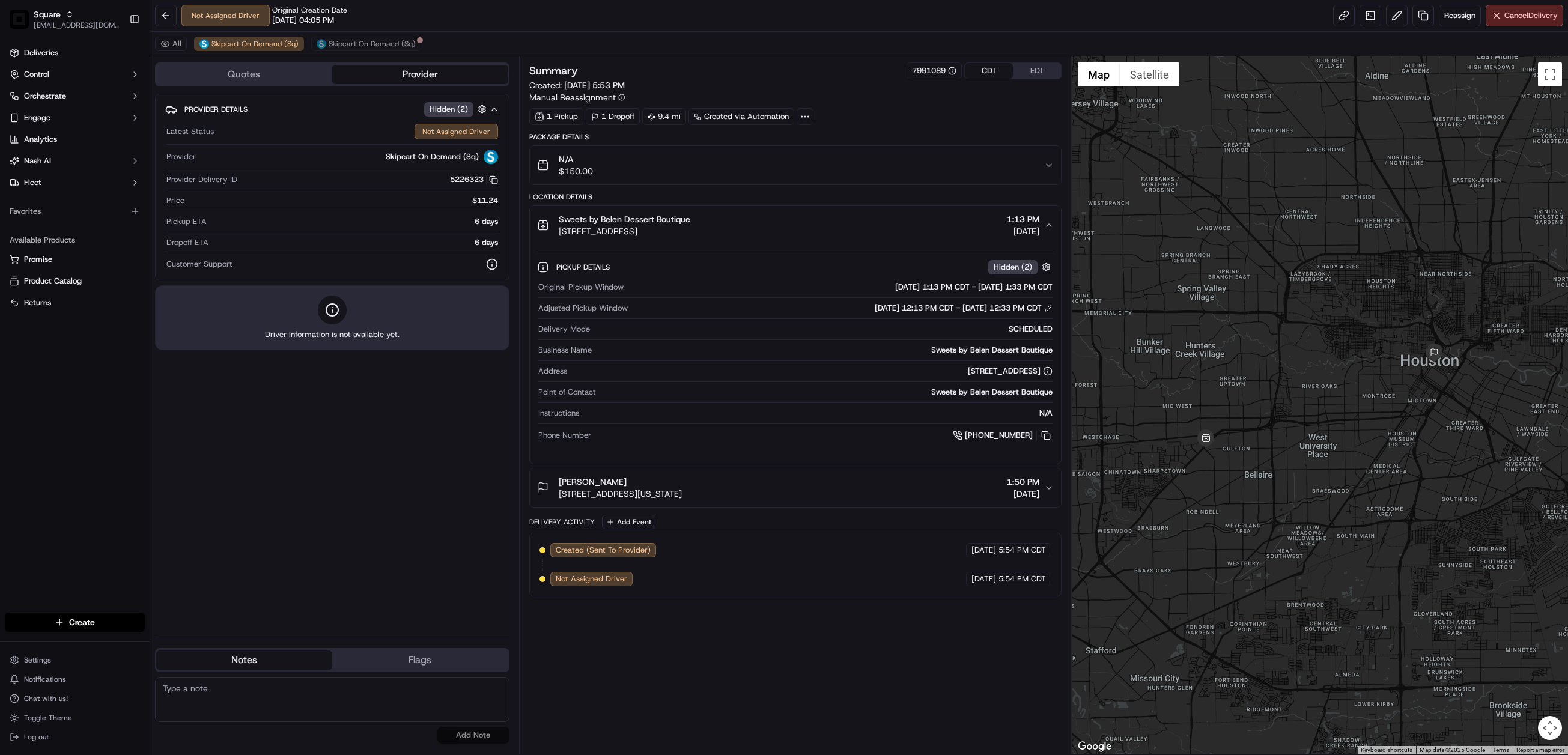
click at [273, 697] on textarea at bounding box center [332, 700] width 355 height 45
paste textarea "Chat/Caller Information: Merchant Reason for Call:"
click at [272, 705] on textarea "Chat/Caller Information: Merchant Reason for Call:" at bounding box center [332, 700] width 355 height 45
type textarea "Chat/Caller Information: Merchant Reason for Call: change delivery date from 9/…"
click at [468, 736] on button "Add Note" at bounding box center [473, 735] width 72 height 17
